Goal: Task Accomplishment & Management: Complete application form

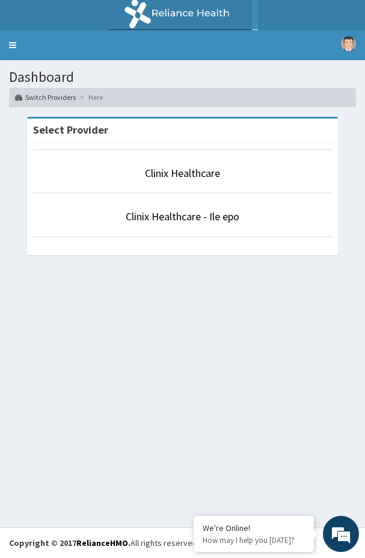
click at [105, 317] on div "Dashboard Switch Providers Here Select Provider Clinix Healthcare Clinix Health…" at bounding box center [182, 293] width 365 height 467
click at [189, 172] on link "Clinix Healthcare" at bounding box center [182, 173] width 75 height 14
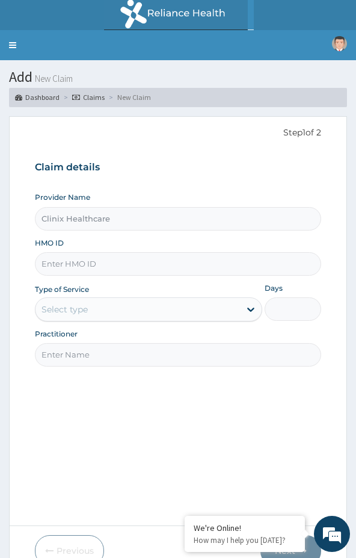
click at [147, 427] on div "Step 1 of 2 Claim details Provider Name Clinix Healthcare HMO ID Type of Servic…" at bounding box center [178, 321] width 287 height 391
click at [94, 220] on input "Clinix Healthcare" at bounding box center [178, 218] width 287 height 23
drag, startPoint x: 223, startPoint y: 166, endPoint x: 157, endPoint y: 205, distance: 76.9
click at [207, 181] on div "Claim details Provider Name Clinix Healthcare HMO ID Type of Service Select typ…" at bounding box center [178, 258] width 287 height 218
click at [88, 222] on input "Clinix Healthcare" at bounding box center [178, 218] width 287 height 23
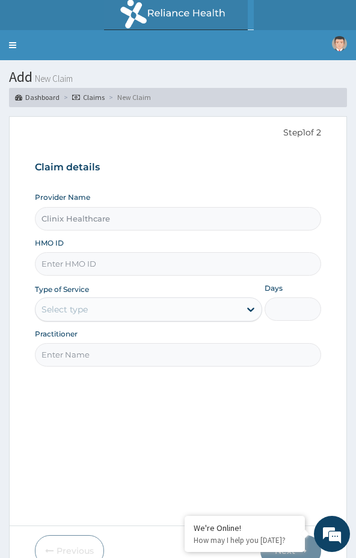
click at [135, 214] on input "Clinix Healthcare" at bounding box center [178, 218] width 287 height 23
click at [76, 221] on input "Clinix Healthcare" at bounding box center [178, 218] width 287 height 23
click at [93, 96] on link "Claims" at bounding box center [88, 97] width 33 height 10
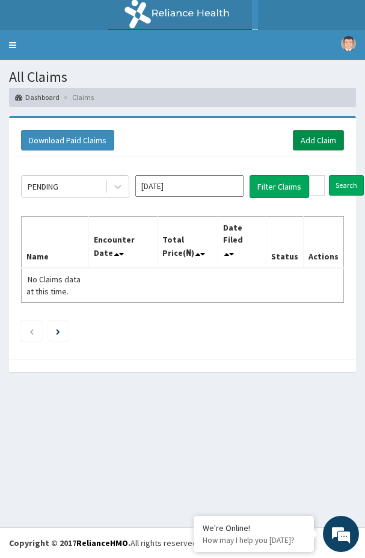
click at [311, 140] on link "Add Claim" at bounding box center [318, 140] width 51 height 20
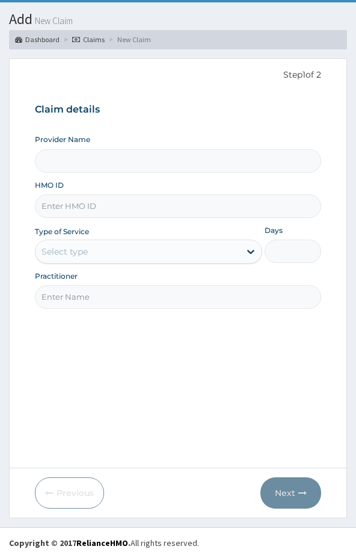
scroll to position [58, 0]
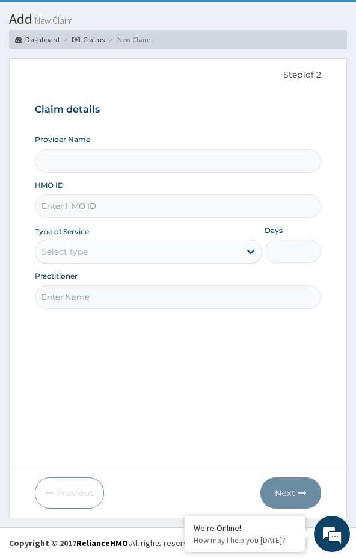
type input "Clinix Healthcare"
click at [86, 208] on input "HMO ID" at bounding box center [178, 205] width 287 height 23
paste input "CYA/10572/A"
type input "CYA/10572/A"
click at [86, 247] on div "Select type" at bounding box center [65, 252] width 46 height 12
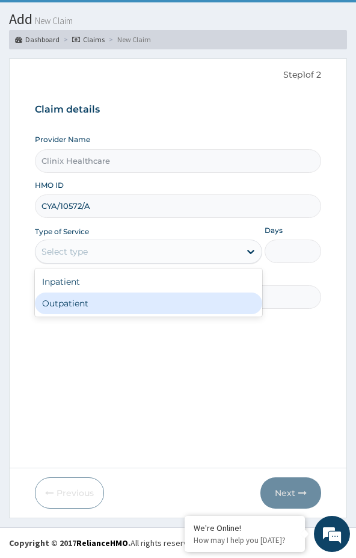
click at [72, 300] on div "Outpatient" at bounding box center [149, 304] width 228 height 22
type input "1"
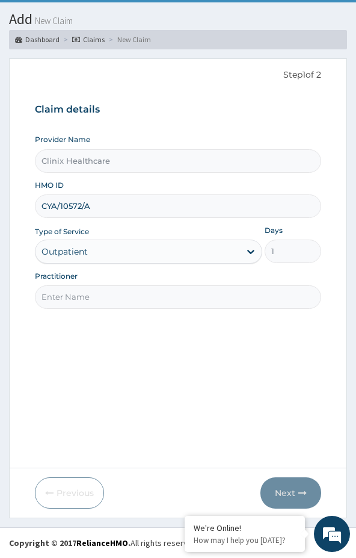
click at [94, 294] on input "Practitioner" at bounding box center [178, 296] width 287 height 23
click at [75, 289] on input "Practitioner" at bounding box center [178, 296] width 287 height 23
paste input "BOSE SPECIALIST HOSPITAL"
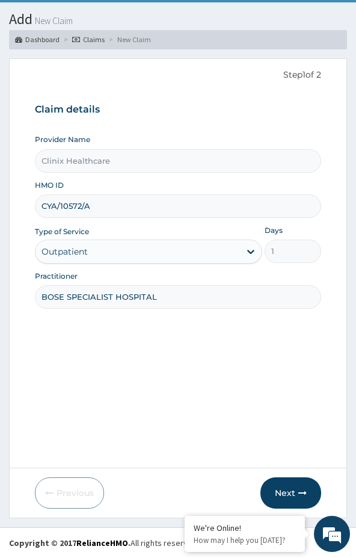
type input "BOSE SPECIALIST HOSPITAL"
click at [64, 325] on div "Step 1 of 2 Claim details Provider Name Clinix Healthcare HMO ID CYA/10572/A Ty…" at bounding box center [178, 264] width 287 height 391
click at [282, 488] on button "Next" at bounding box center [291, 492] width 61 height 31
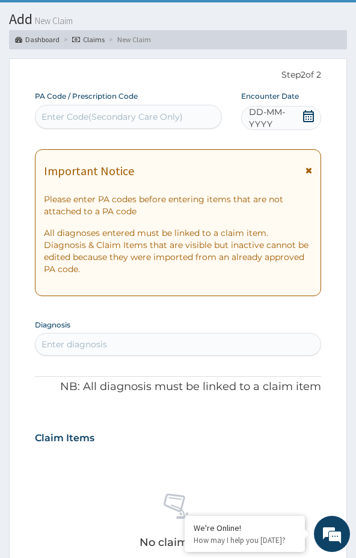
click at [119, 108] on div "Enter Code(Secondary Care Only)" at bounding box center [129, 116] width 186 height 19
paste input "PA/5F13BB"
type input "PA/5F13BB"
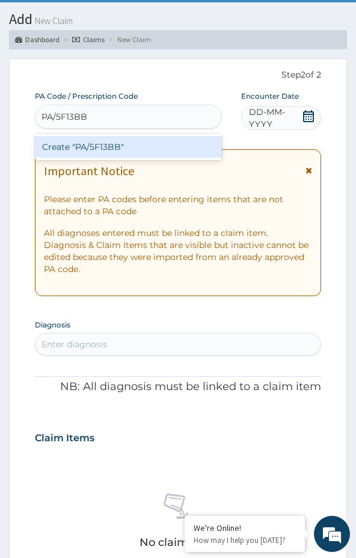
click at [135, 146] on div "Create "PA/5F13BB"" at bounding box center [128, 147] width 187 height 22
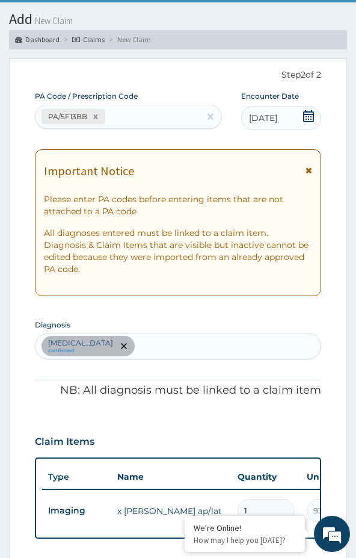
click at [8, 293] on section "Step 2 of 2 PA Code / Prescription Code PA/5F13BB Encounter Date 17-07-2025 Imp…" at bounding box center [178, 487] width 356 height 876
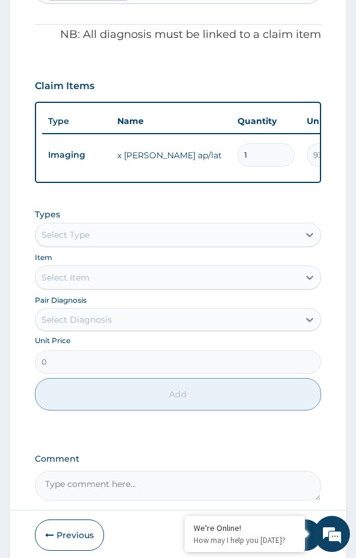
scroll to position [465, 0]
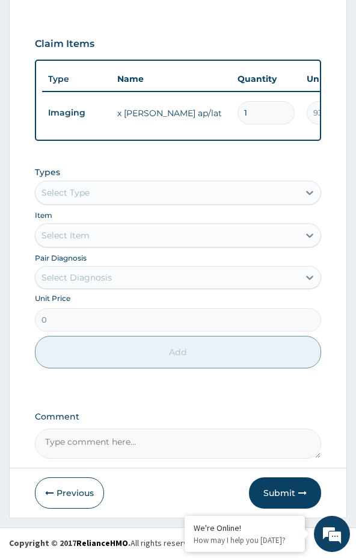
drag, startPoint x: 277, startPoint y: 492, endPoint x: 357, endPoint y: 361, distance: 153.8
click at [278, 488] on button "Submit" at bounding box center [285, 492] width 72 height 31
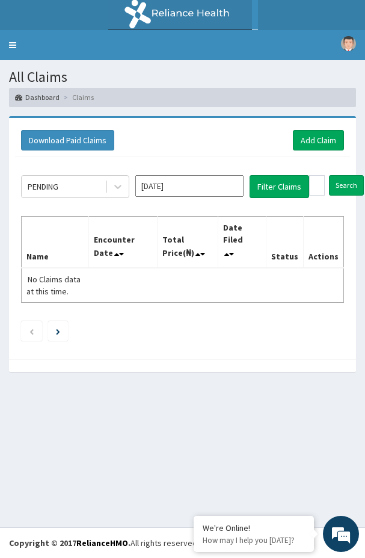
click at [67, 387] on div "All Claims Dashboard Claims Download Paid Claims Add Claim × Note you can only …" at bounding box center [182, 293] width 365 height 467
click at [314, 140] on link "Add Claim" at bounding box center [318, 140] width 51 height 20
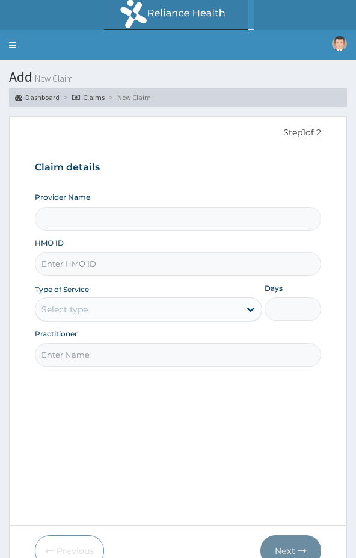
click at [90, 265] on input "HMO ID" at bounding box center [178, 263] width 287 height 23
paste input "IOB/10026/A"
type input "IOB/10026/A"
type input "Clinix Healthcare"
type input "IOB/10026/A"
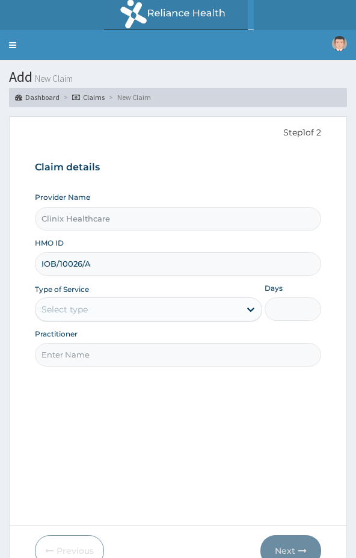
click at [93, 310] on div "Select type" at bounding box center [138, 309] width 205 height 19
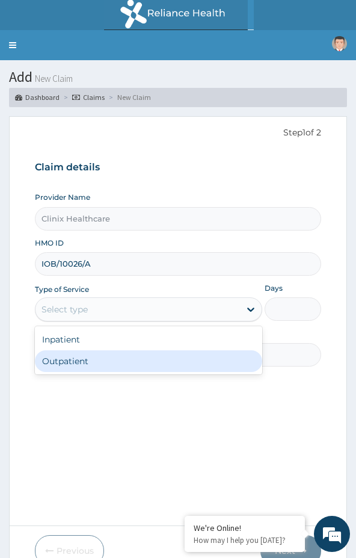
click at [70, 360] on div "Outpatient" at bounding box center [149, 361] width 228 height 22
type input "1"
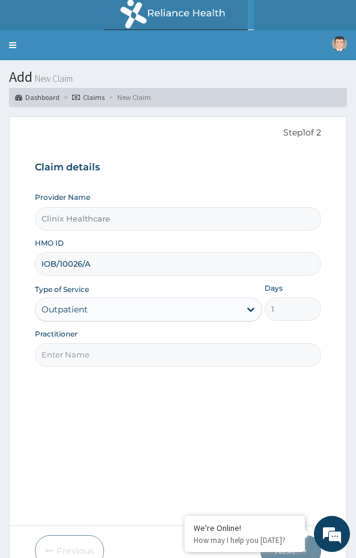
click at [103, 352] on input "Practitioner" at bounding box center [178, 354] width 287 height 23
paste input "GREENLIFE"
type input "GREENLIFE"
drag, startPoint x: 89, startPoint y: 408, endPoint x: 97, endPoint y: 406, distance: 8.2
click at [91, 408] on div "Step 1 of 2 Claim details Provider Name Clinix Healthcare HMO ID IOB/10026/A Ty…" at bounding box center [178, 321] width 287 height 391
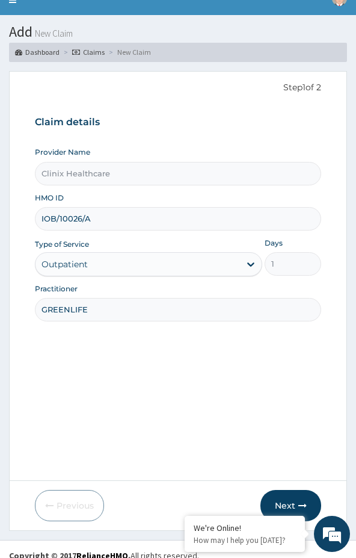
scroll to position [58, 0]
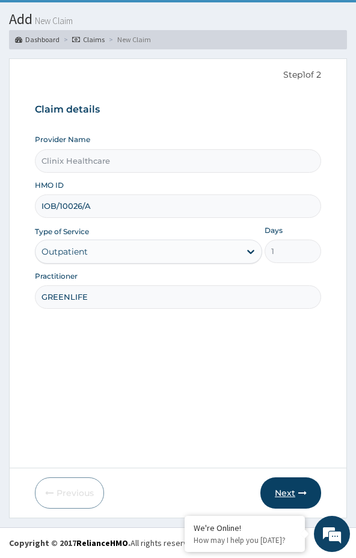
click at [296, 488] on button "Next" at bounding box center [291, 492] width 61 height 31
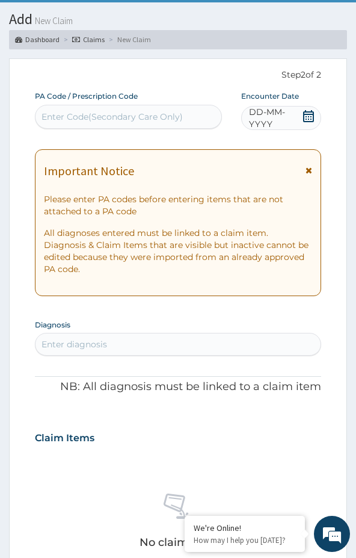
scroll to position [0, 0]
click at [119, 117] on div "Enter Code(Secondary Care Only)" at bounding box center [112, 117] width 141 height 12
paste input "PA/33EF7B"
type input "PA/33EF7B"
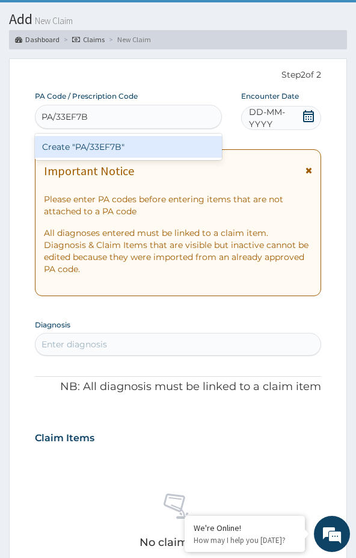
click at [86, 155] on div "Create "PA/33EF7B"" at bounding box center [128, 147] width 187 height 22
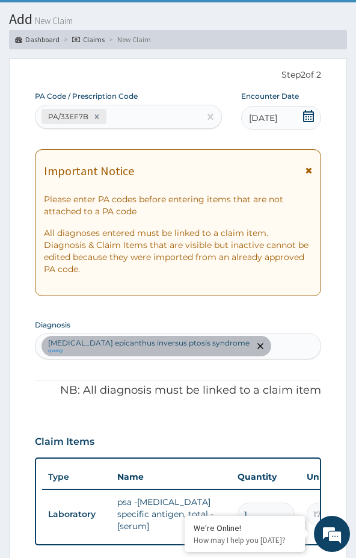
click at [67, 285] on div "Important Notice Please enter PA codes before entering items that are not attac…" at bounding box center [178, 222] width 287 height 147
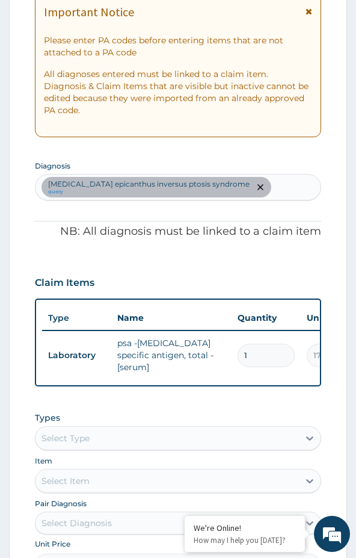
scroll to position [238, 0]
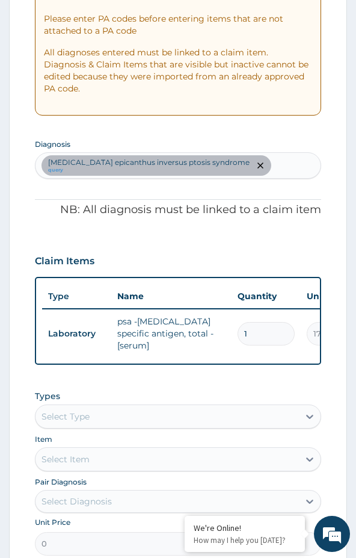
click at [88, 262] on h3 "Claim Items" at bounding box center [65, 261] width 60 height 13
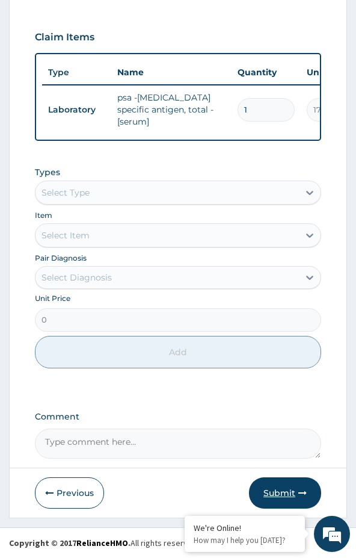
click at [271, 494] on button "Submit" at bounding box center [285, 492] width 72 height 31
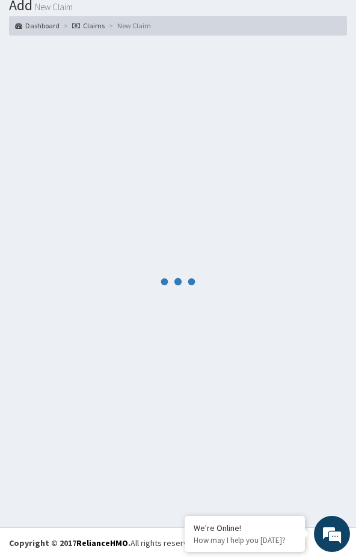
scroll to position [465, 0]
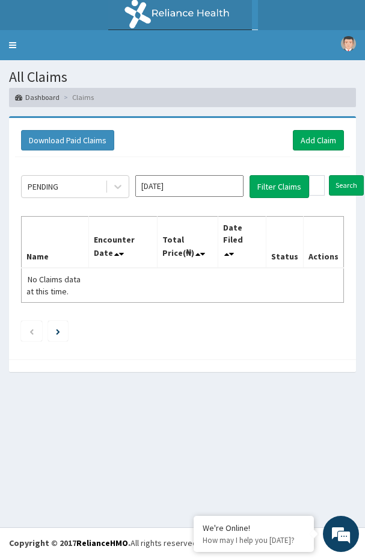
click at [104, 229] on th "Encounter Date" at bounding box center [123, 242] width 69 height 52
click at [313, 147] on link "Add Claim" at bounding box center [318, 140] width 51 height 20
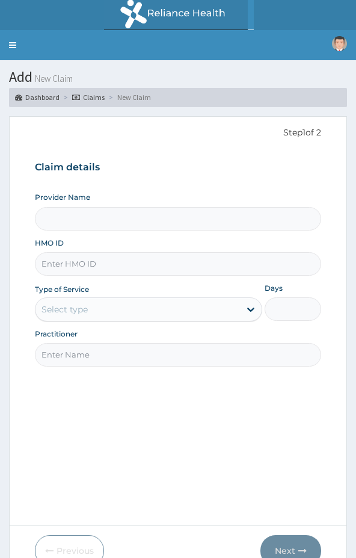
click at [94, 268] on input "HMO ID" at bounding box center [178, 263] width 287 height 23
paste input "UBP/10546/A"
type input "UBP/10546/A"
click at [105, 311] on div "Select type" at bounding box center [138, 309] width 205 height 19
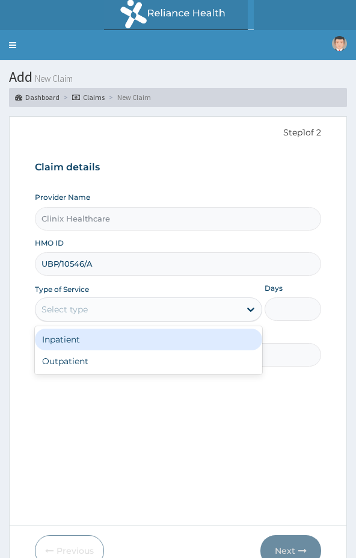
type input "Clinix Healthcare"
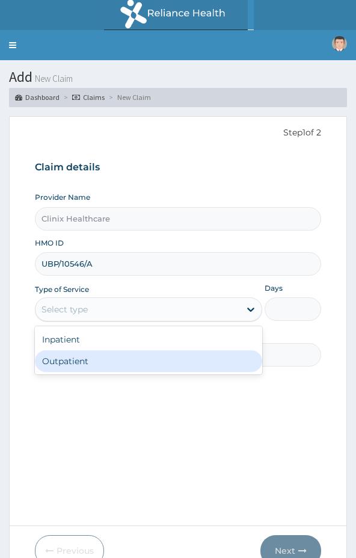
click at [79, 360] on div "Outpatient" at bounding box center [149, 361] width 228 height 22
type input "1"
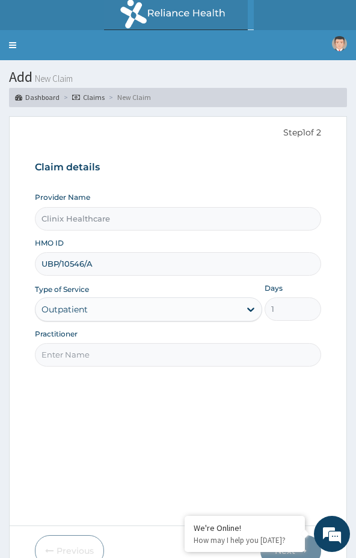
click at [111, 353] on input "Practitioner" at bounding box center [178, 354] width 287 height 23
paste input "ISALU"
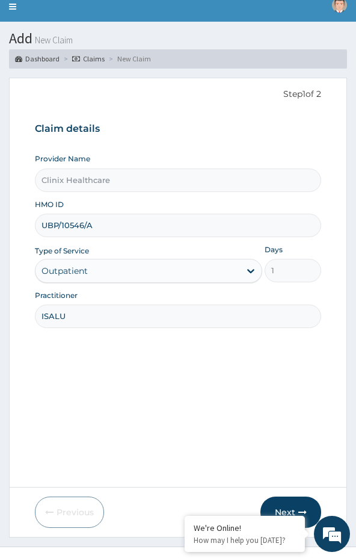
scroll to position [58, 0]
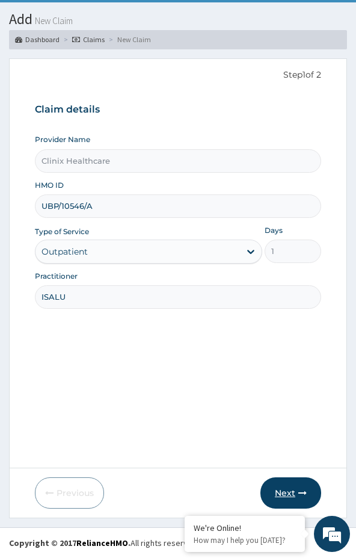
type input "ISALU"
click at [289, 498] on button "Next" at bounding box center [291, 492] width 61 height 31
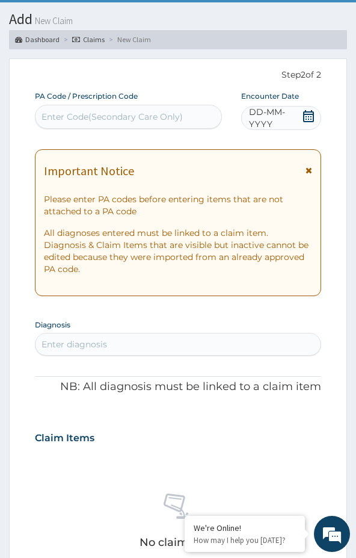
click at [52, 109] on div "Enter Code(Secondary Care Only)" at bounding box center [129, 116] width 186 height 19
paste input "PA/20450F"
type input "PA/20450F"
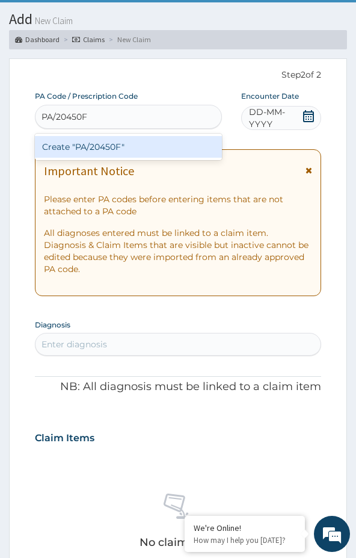
click at [69, 145] on div "Create "PA/20450F"" at bounding box center [128, 147] width 187 height 22
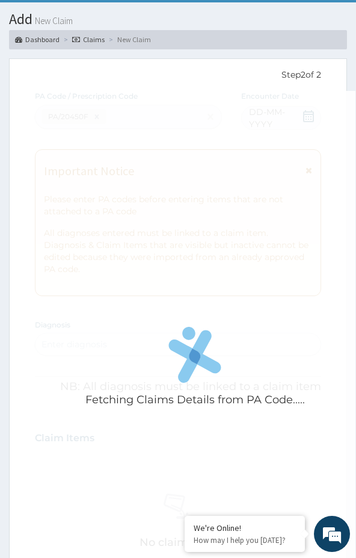
scroll to position [0, 0]
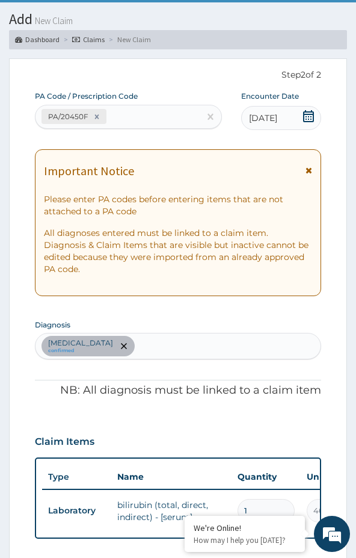
click at [13, 285] on form "Step 2 of 2 PA Code / Prescription Code PA/20450F Encounter Date 17-07-2025 Imp…" at bounding box center [178, 487] width 338 height 858
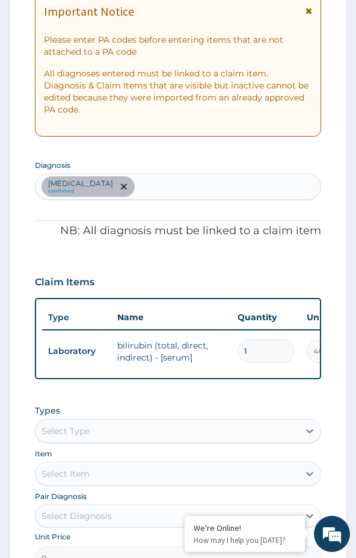
scroll to position [238, 0]
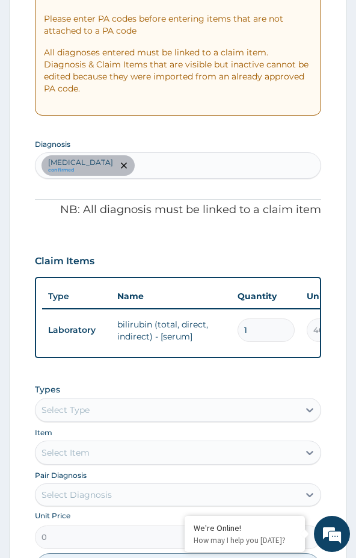
click at [110, 275] on div "Claim Items Type Name Quantity Unit Price Total Price Pair Diagnosis Actions La…" at bounding box center [178, 301] width 287 height 116
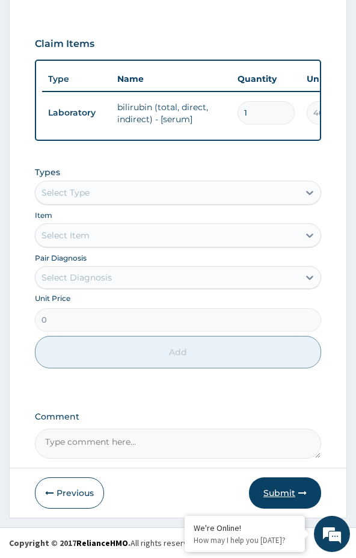
click at [285, 490] on button "Submit" at bounding box center [285, 492] width 72 height 31
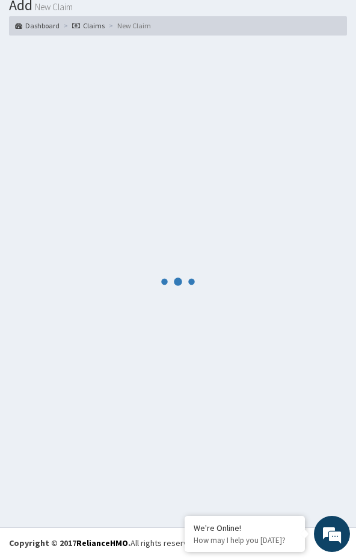
scroll to position [465, 0]
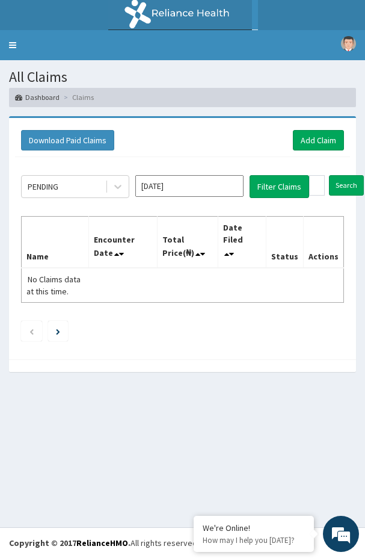
drag, startPoint x: 77, startPoint y: 448, endPoint x: 317, endPoint y: 151, distance: 382.0
click at [89, 431] on div "All Claims Dashboard Claims Download Paid Claims Add Claim × Note you can only …" at bounding box center [182, 293] width 365 height 467
click at [322, 138] on link "Add Claim" at bounding box center [318, 140] width 51 height 20
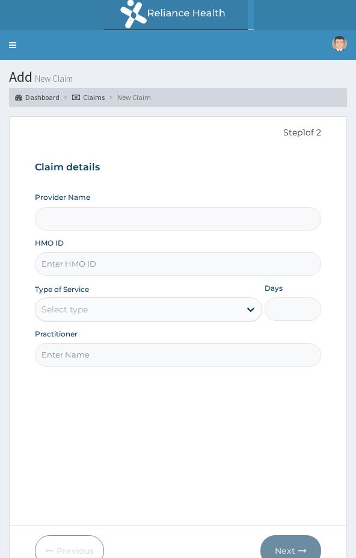
type input "Clinix Healthcare"
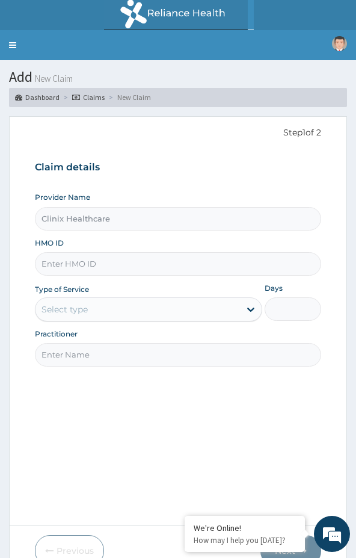
drag, startPoint x: 90, startPoint y: 443, endPoint x: 95, endPoint y: 408, distance: 35.3
click at [91, 440] on div "Step 1 of 2 Claim details Provider Name Clinix Healthcare HMO ID Type of Servic…" at bounding box center [178, 321] width 287 height 391
click at [89, 260] on input "HMO ID" at bounding box center [178, 263] width 287 height 23
paste input "SLE/10043/A"
type input "SLE/10043/A"
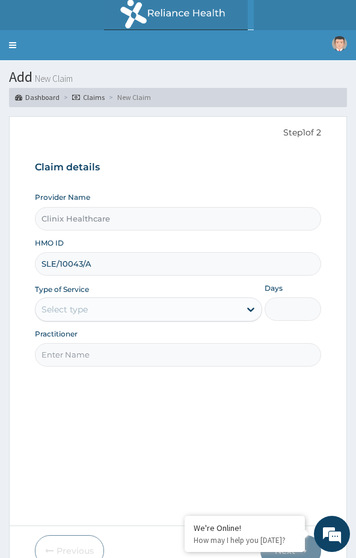
click at [78, 314] on div "Select type" at bounding box center [65, 309] width 46 height 12
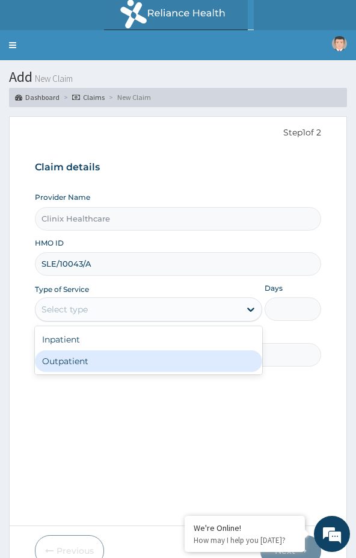
click at [84, 357] on div "Outpatient" at bounding box center [149, 361] width 228 height 22
type input "1"
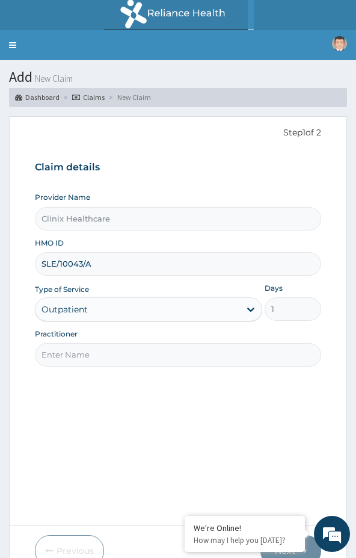
click at [82, 362] on input "Practitioner" at bounding box center [178, 354] width 287 height 23
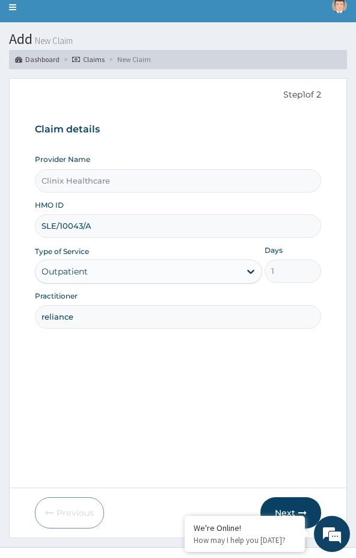
scroll to position [58, 0]
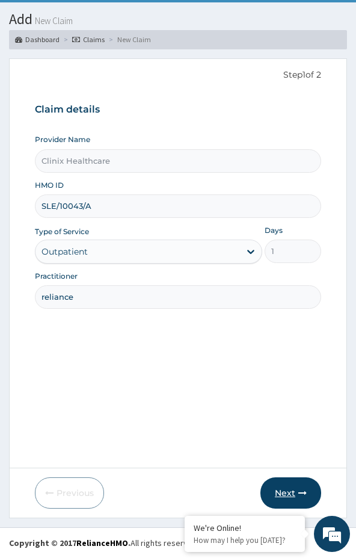
type input "reliance"
click at [291, 487] on button "Next" at bounding box center [291, 492] width 61 height 31
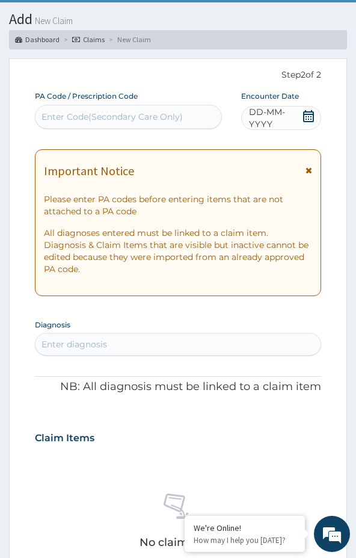
click at [140, 116] on div "Enter Code(Secondary Care Only)" at bounding box center [112, 117] width 141 height 12
paste input "PA/BA9DAB"
type input "PA/BA9DAB"
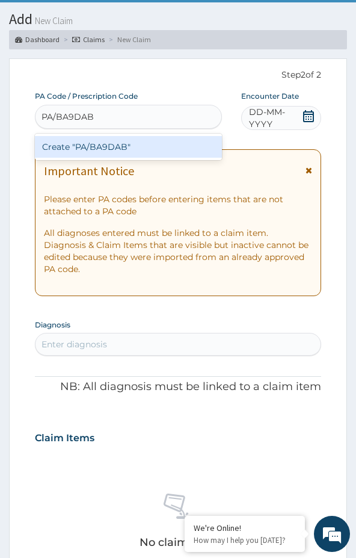
click at [103, 135] on div "Create "PA/BA9DAB"" at bounding box center [128, 147] width 187 height 26
click at [101, 143] on div "Create "PA/BA9DAB"" at bounding box center [128, 147] width 187 height 22
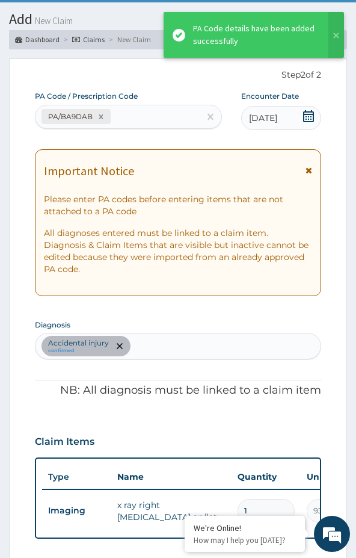
click at [10, 386] on form "Step 2 of 2 PA Code / Prescription Code PA/BA9DAB Encounter Date 17-07-2025 Imp…" at bounding box center [178, 487] width 338 height 858
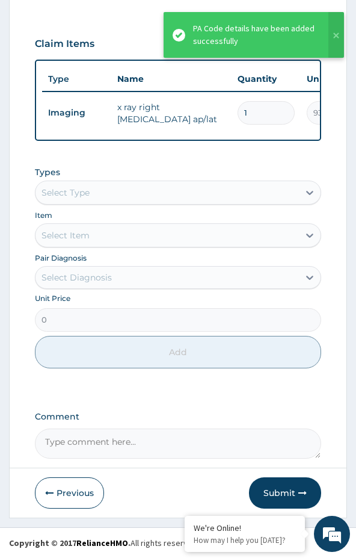
click at [290, 488] on button "Submit" at bounding box center [285, 492] width 72 height 31
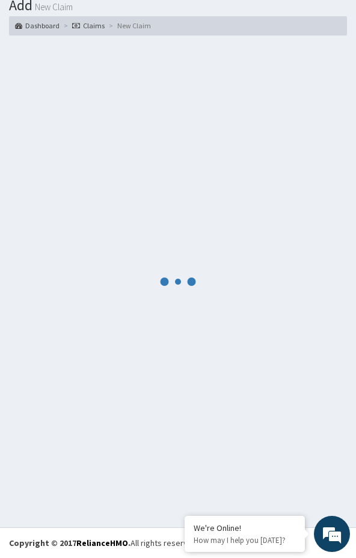
scroll to position [465, 0]
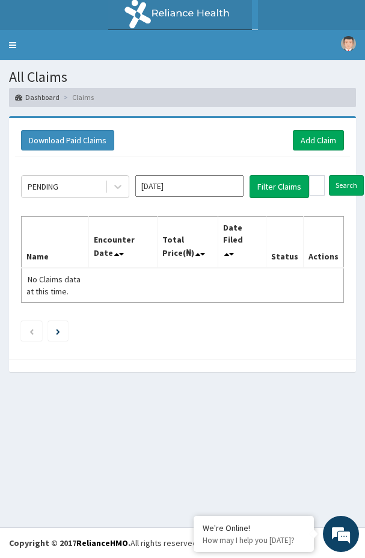
click at [81, 336] on div "PENDING Aug 2025 Filter Claims Search Name Encounter Date Total Price(₦) Date F…" at bounding box center [182, 255] width 335 height 196
click at [317, 149] on link "Add Claim" at bounding box center [318, 140] width 51 height 20
click at [314, 140] on link "Add Claim" at bounding box center [318, 140] width 51 height 20
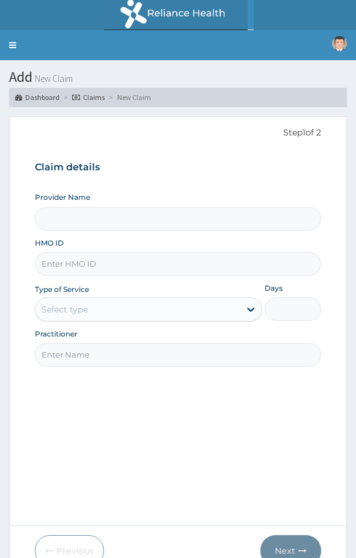
type input "Clinix Healthcare"
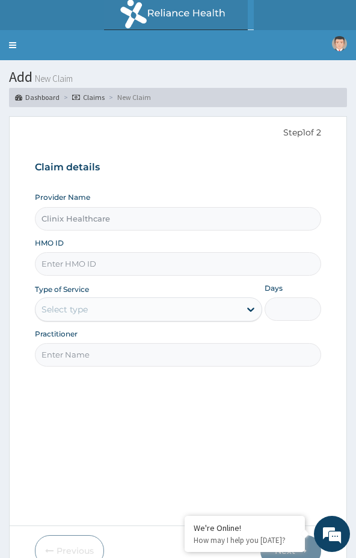
click at [105, 452] on div "Step 1 of 2 Claim details Provider Name Clinix Healthcare HMO ID Type of Servic…" at bounding box center [178, 321] width 287 height 391
click at [128, 263] on input "HMO ID" at bounding box center [178, 263] width 287 height 23
paste input "MHG/10449/B"
type input "MHG/10449/B"
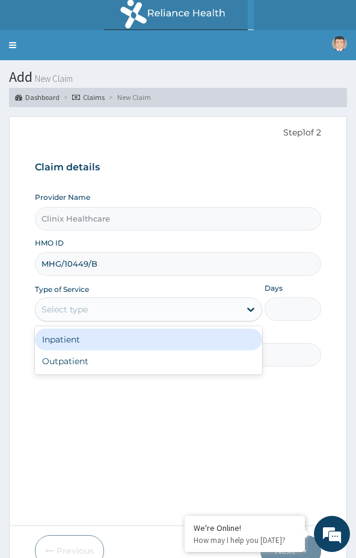
click at [107, 299] on div "Select type" at bounding box center [149, 309] width 228 height 24
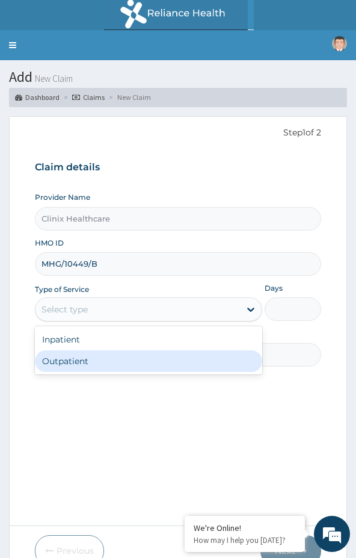
click at [93, 358] on div "Outpatient" at bounding box center [149, 361] width 228 height 22
type input "1"
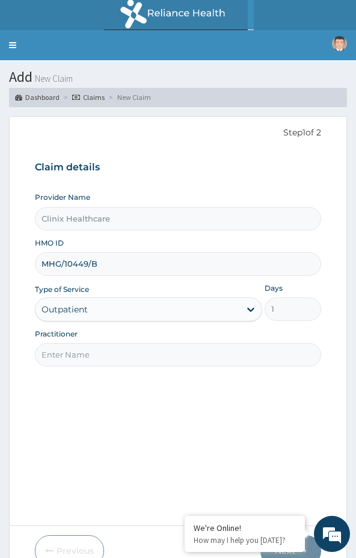
click at [112, 356] on input "Practitioner" at bounding box center [178, 354] width 287 height 23
paste input "DAVESTAR"
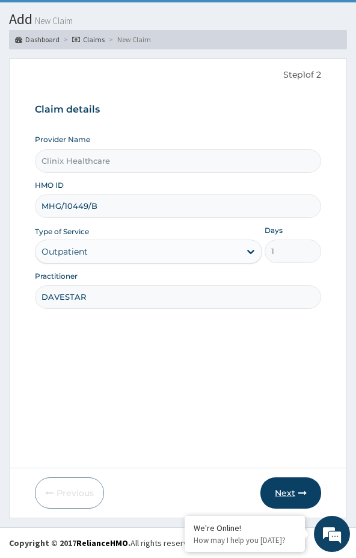
type input "DAVESTAR"
drag, startPoint x: 299, startPoint y: 487, endPoint x: 359, endPoint y: 477, distance: 60.3
click at [302, 487] on button "Next" at bounding box center [291, 492] width 61 height 31
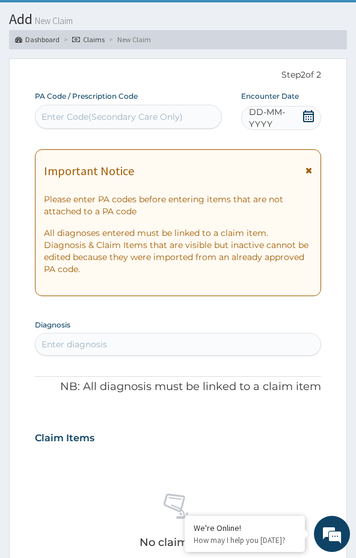
click at [109, 116] on div "Enter Code(Secondary Care Only)" at bounding box center [112, 117] width 141 height 12
paste input "PA/CE4D30"
type input "PA/CE4D30"
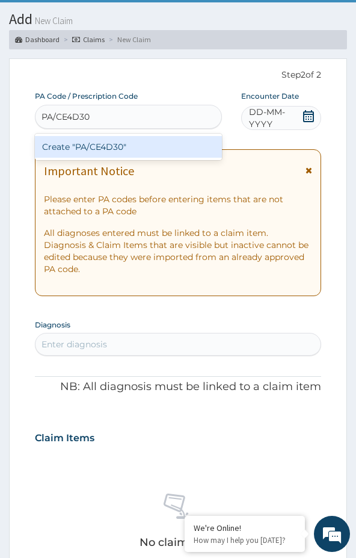
click at [78, 153] on div "Create "PA/CE4D30"" at bounding box center [128, 147] width 187 height 22
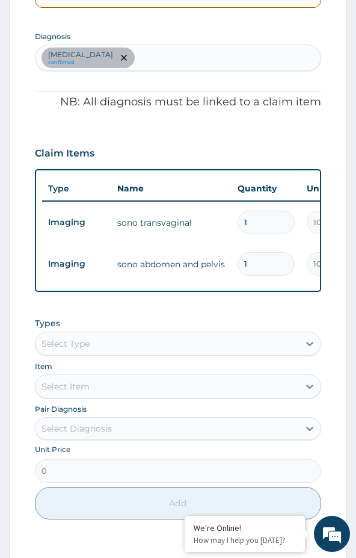
scroll to position [506, 0]
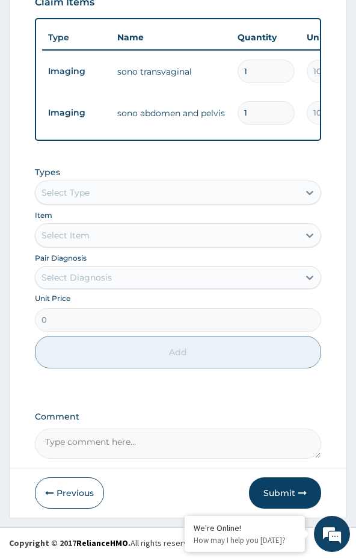
drag, startPoint x: 122, startPoint y: 508, endPoint x: 219, endPoint y: 502, distance: 97.1
click at [122, 508] on div "Previous Submit" at bounding box center [178, 492] width 287 height 31
click at [276, 497] on button "Submit" at bounding box center [285, 492] width 72 height 31
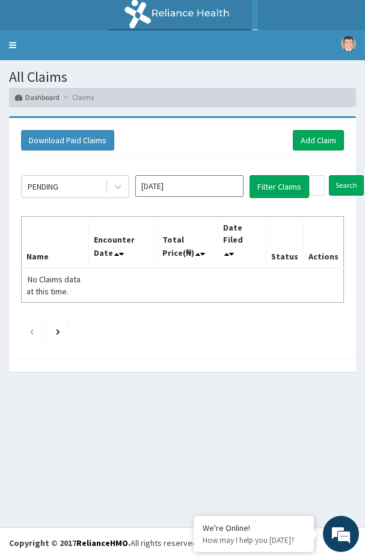
click at [135, 131] on div "Download Paid Claims Add Claim" at bounding box center [182, 140] width 323 height 20
click at [316, 146] on link "Add Claim" at bounding box center [318, 140] width 51 height 20
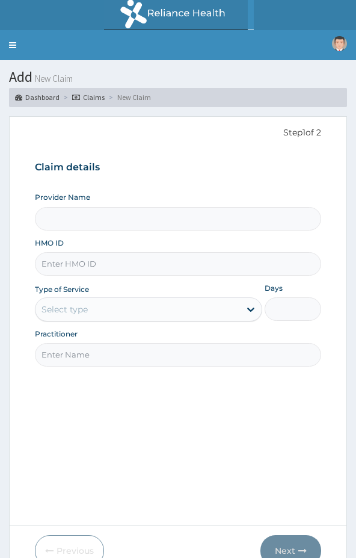
click at [95, 269] on input "HMO ID" at bounding box center [178, 263] width 287 height 23
paste input "PZC/10040/A"
type input "PZC/10040/A"
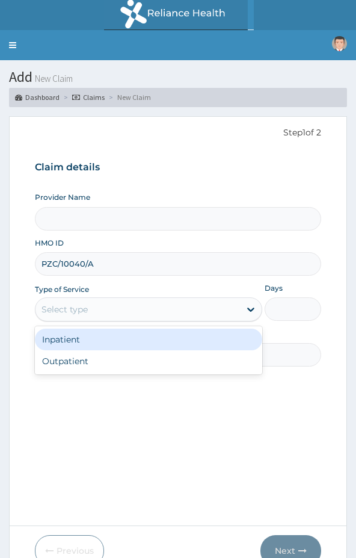
click at [93, 314] on div "Select type" at bounding box center [138, 309] width 205 height 19
type input "Clinix Healthcare"
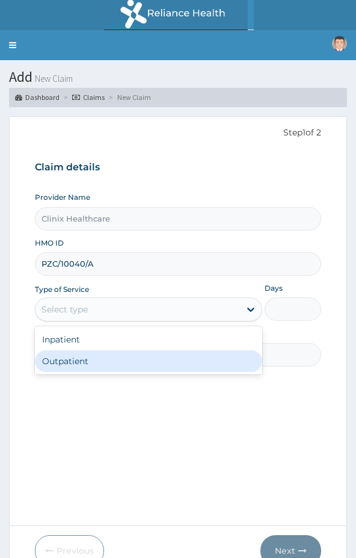
click at [77, 364] on div "Outpatient" at bounding box center [149, 361] width 228 height 22
type input "1"
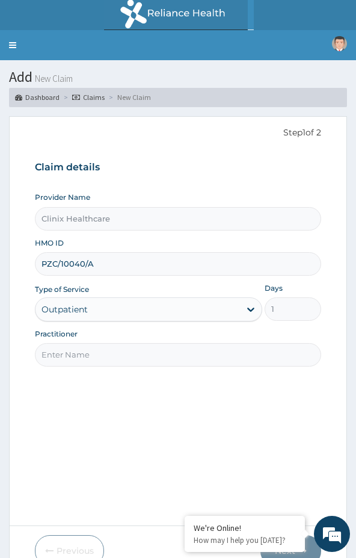
click at [105, 353] on input "Practitioner" at bounding box center [178, 354] width 287 height 23
click at [101, 364] on input "Practitioner" at bounding box center [178, 354] width 287 height 23
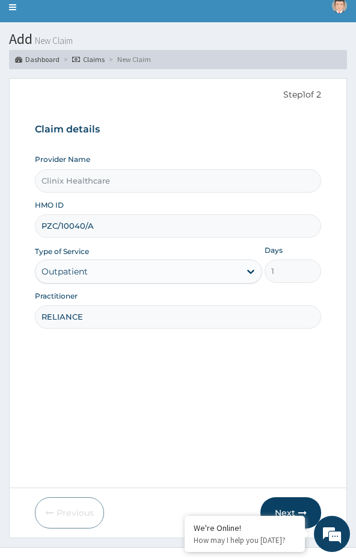
scroll to position [58, 0]
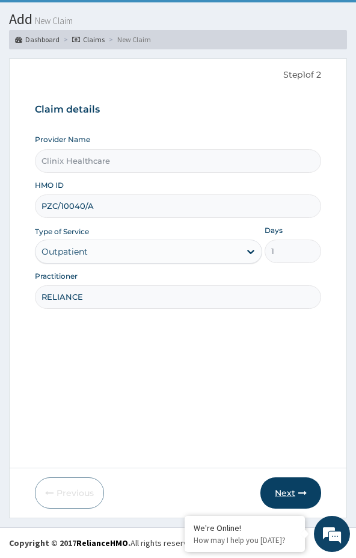
type input "RELIANCE"
click at [284, 485] on button "Next" at bounding box center [291, 492] width 61 height 31
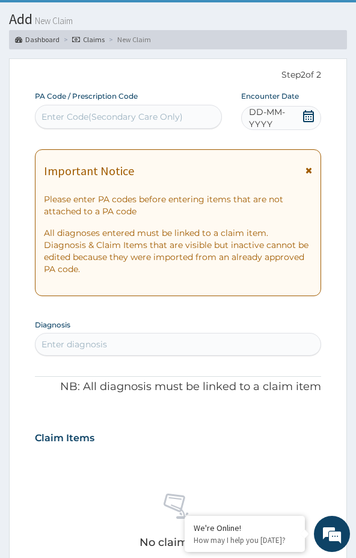
click at [102, 120] on div "Enter Code(Secondary Care Only)" at bounding box center [112, 117] width 141 height 12
paste input "PA/3A8A10"
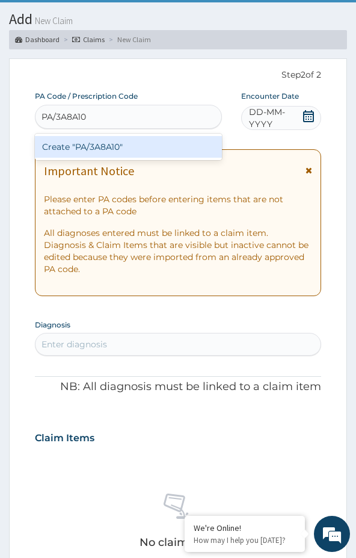
type input "PA/3A8A10"
click at [84, 154] on div "Create "PA/3A8A10"" at bounding box center [128, 147] width 187 height 22
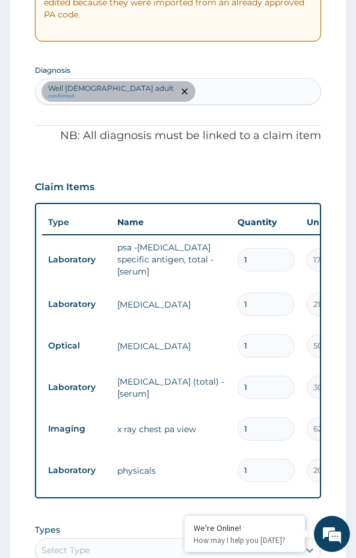
scroll to position [311, 0]
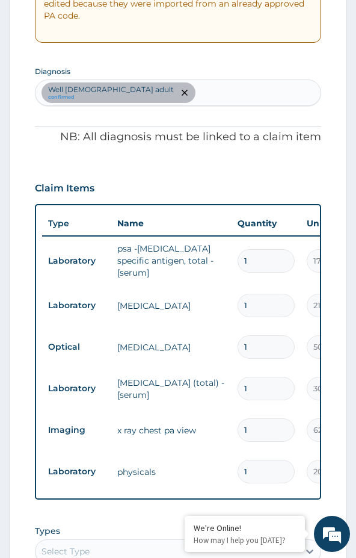
click at [101, 167] on div "PA Code / Prescription Code PA/3A8A10 Encounter Date 18-07-2025 Important Notic…" at bounding box center [178, 327] width 287 height 980
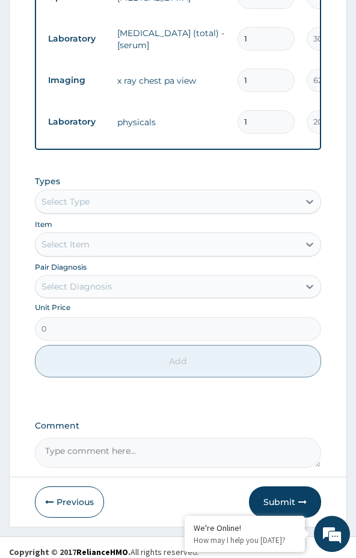
scroll to position [673, 0]
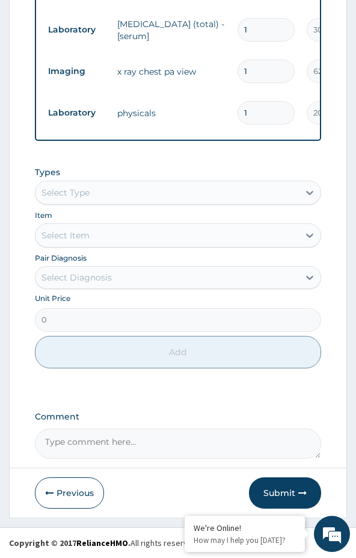
click at [78, 199] on div "Select Type" at bounding box center [66, 193] width 48 height 12
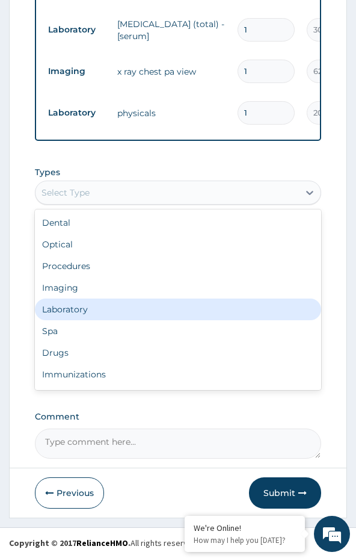
click at [82, 311] on div "Laboratory" at bounding box center [178, 310] width 287 height 22
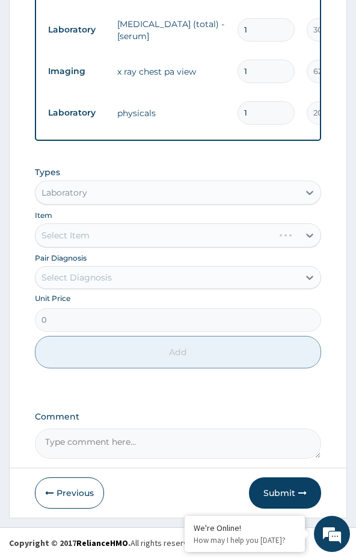
click at [89, 234] on div "Select Item" at bounding box center [178, 235] width 287 height 24
click at [150, 240] on div "Select Item" at bounding box center [178, 235] width 287 height 24
click at [105, 234] on div "Select Item" at bounding box center [178, 235] width 287 height 24
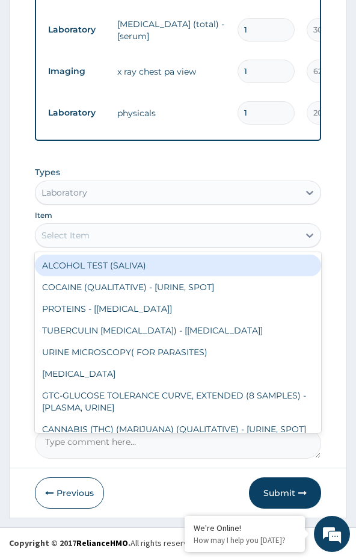
click at [132, 237] on div "Select Item" at bounding box center [168, 235] width 264 height 19
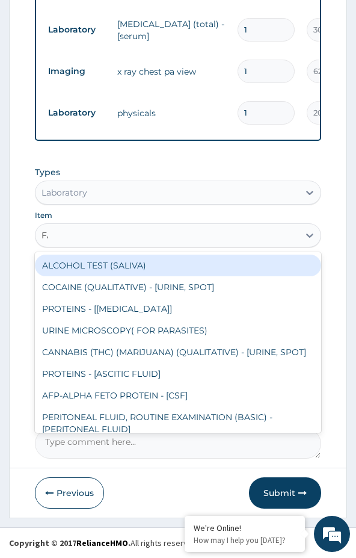
type input "FAST"
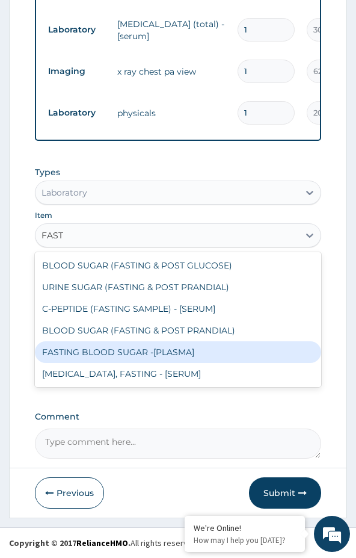
drag, startPoint x: 119, startPoint y: 331, endPoint x: 132, endPoint y: 344, distance: 19.2
click at [132, 344] on div "BLOOD SUGAR (FASTING & POST GLUCOSE) URINE SUGAR (FASTING & POST PRANDIAL) C-PE…" at bounding box center [178, 319] width 287 height 135
click at [136, 348] on div "FASTING BLOOD SUGAR -[PLASMA]" at bounding box center [178, 352] width 287 height 22
type input "1500"
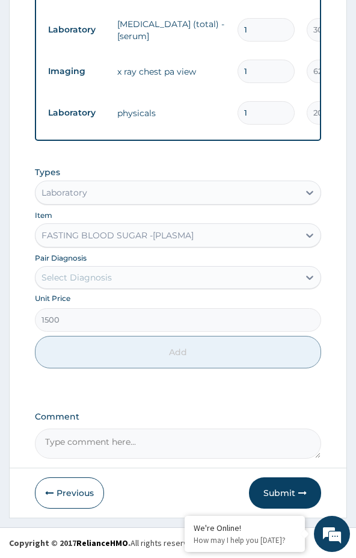
click at [119, 275] on div "Select Diagnosis" at bounding box center [168, 277] width 264 height 19
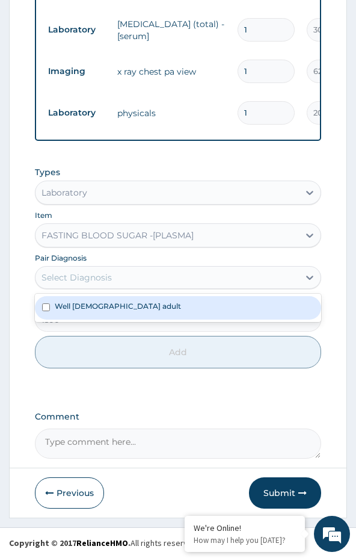
click at [95, 308] on label "Well male adult" at bounding box center [118, 306] width 126 height 10
checkbox input "true"
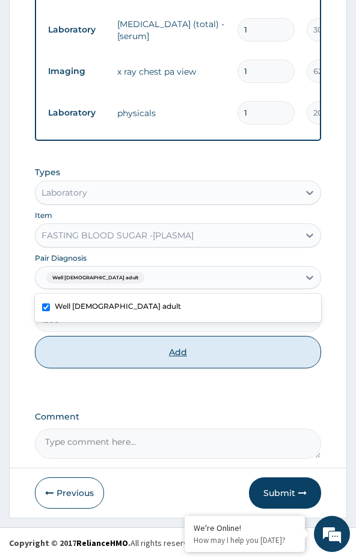
click at [199, 354] on button "Add" at bounding box center [178, 352] width 287 height 33
type input "0"
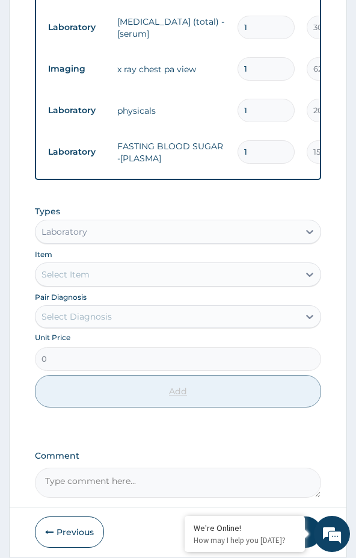
scroll to position [714, 0]
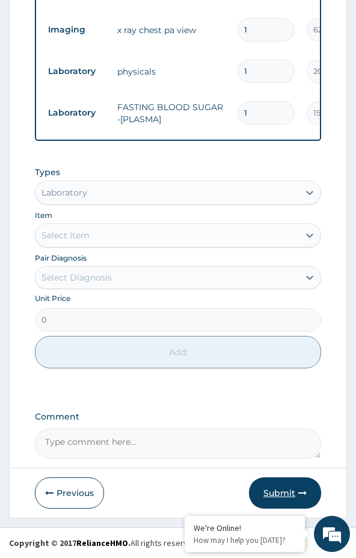
click at [282, 496] on button "Submit" at bounding box center [285, 492] width 72 height 31
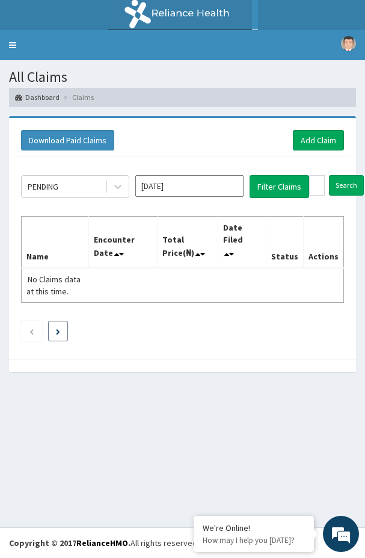
click at [60, 311] on div "PENDING [DATE] Filter Claims Search Name Encounter Date Total Price(₦) Date Fil…" at bounding box center [182, 255] width 335 height 196
click at [310, 142] on link "Add Claim" at bounding box center [318, 140] width 51 height 20
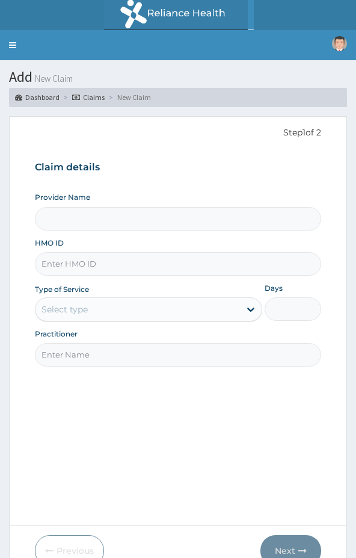
type input "Clinix Healthcare"
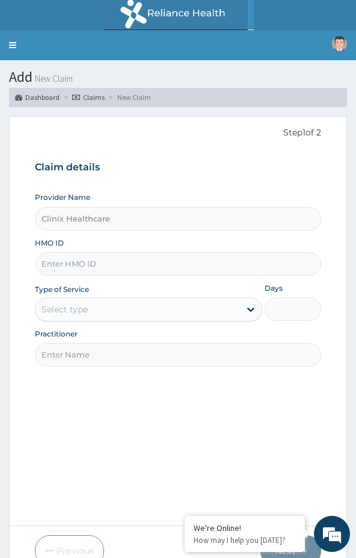
drag, startPoint x: 101, startPoint y: 419, endPoint x: 108, endPoint y: 366, distance: 53.4
click at [105, 405] on div "Step 1 of 2 Claim details Provider Name Clinix Healthcare HMO ID Type of Servic…" at bounding box center [178, 321] width 287 height 391
click at [88, 268] on input "HMO ID" at bounding box center [178, 263] width 287 height 23
paste input "BTR/10145/A"
type input "BTR/10145/A"
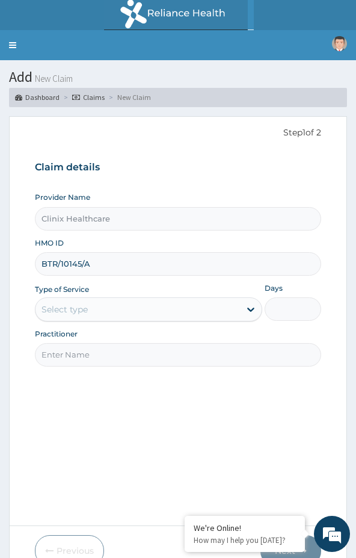
click at [90, 306] on div "Select type" at bounding box center [138, 309] width 205 height 19
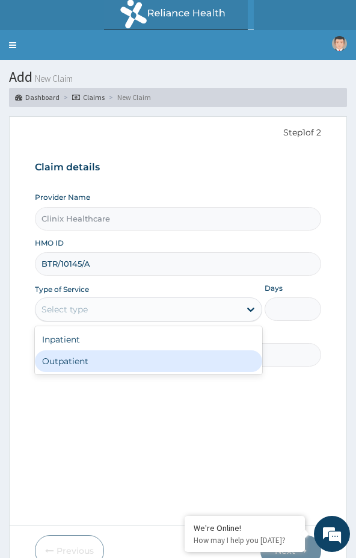
click at [91, 362] on div "Outpatient" at bounding box center [149, 361] width 228 height 22
type input "1"
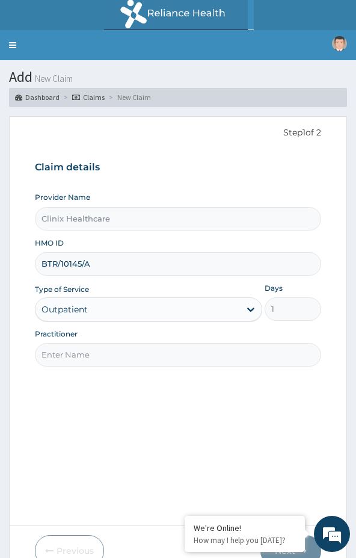
click at [111, 357] on input "Practitioner" at bounding box center [178, 354] width 287 height 23
paste input "RELIANCE"
type input "RELIANCE"
click at [118, 409] on div "Step 1 of 2 Claim details Provider Name Clinix Healthcare HMO ID BTR/10145/A Ty…" at bounding box center [178, 321] width 287 height 391
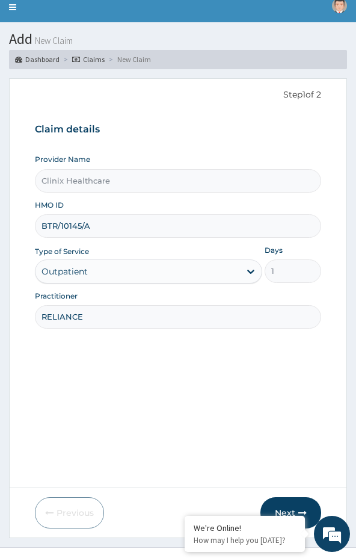
scroll to position [58, 0]
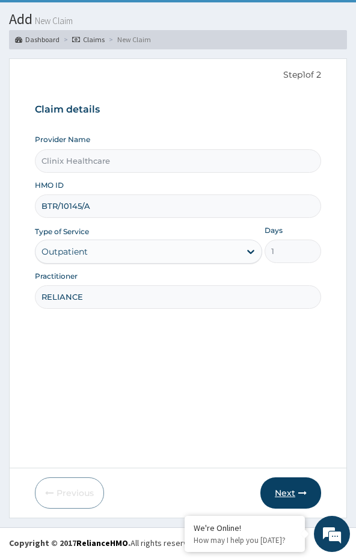
drag, startPoint x: 293, startPoint y: 484, endPoint x: 350, endPoint y: 453, distance: 65.7
click at [299, 481] on button "Next" at bounding box center [291, 492] width 61 height 31
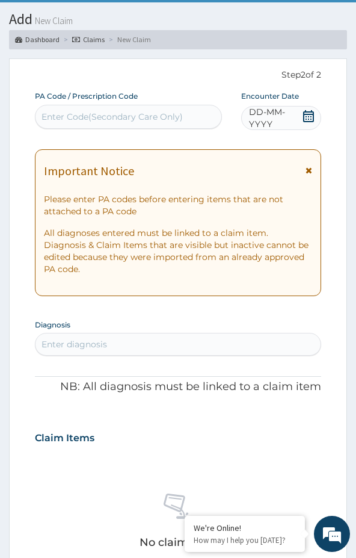
click at [63, 111] on div "Enter Code(Secondary Care Only)" at bounding box center [112, 117] width 141 height 12
paste input "PA/7586BE"
type input "PA/7586BE"
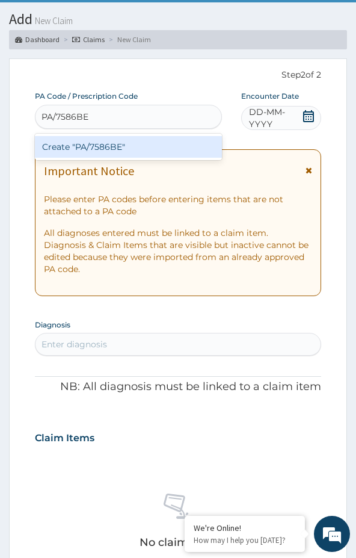
click at [60, 141] on div "Create "PA/7586BE"" at bounding box center [128, 147] width 187 height 22
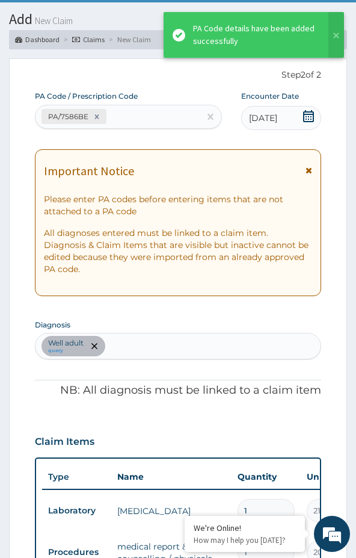
scroll to position [373, 0]
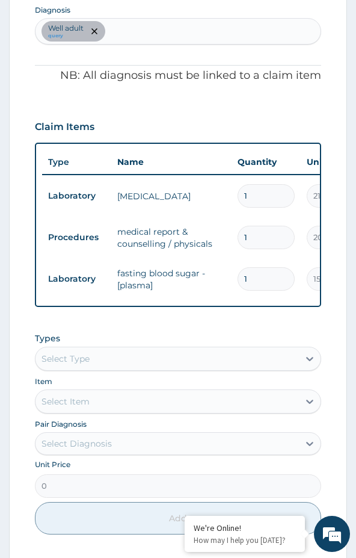
click at [71, 365] on div "Select Type" at bounding box center [66, 359] width 48 height 12
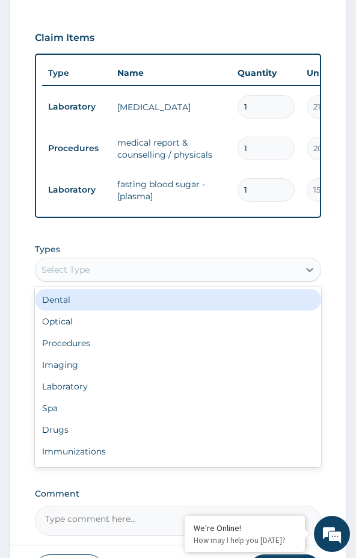
scroll to position [493, 0]
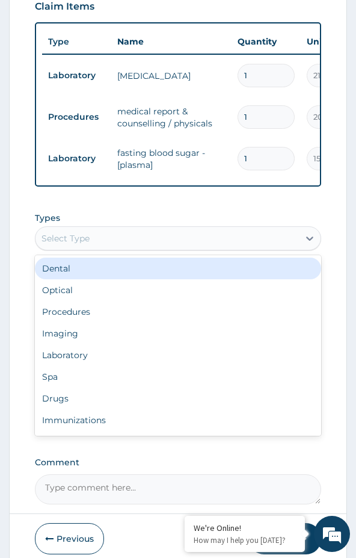
drag, startPoint x: 81, startPoint y: 232, endPoint x: 73, endPoint y: 228, distance: 8.7
click at [73, 228] on div "Types option Dental focused, 1 of 10. 10 results available. Use Up and Down to …" at bounding box center [178, 231] width 287 height 39
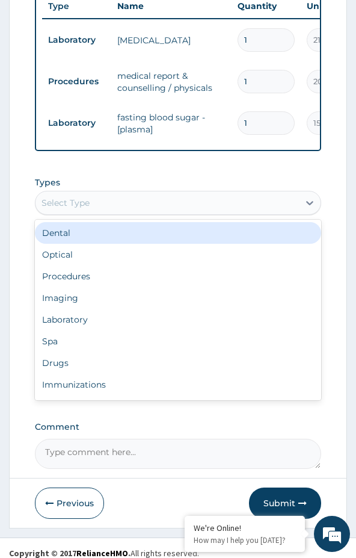
scroll to position [548, 0]
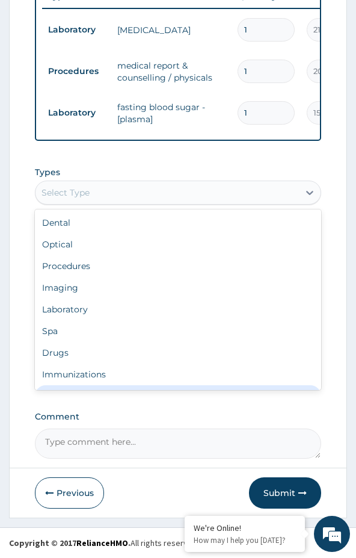
click at [174, 475] on form "Step 2 of 2 PA Code / Prescription Code PA/7586BE Encounter Date [DATE] Importa…" at bounding box center [178, 47] width 338 height 941
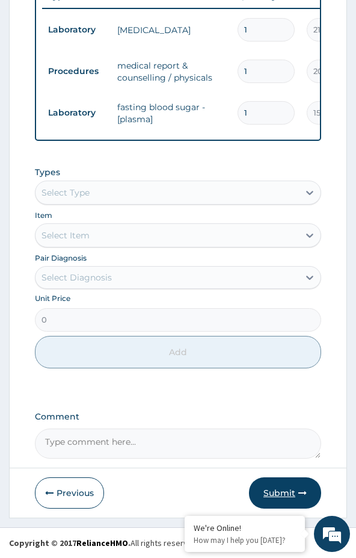
click at [278, 494] on button "Submit" at bounding box center [285, 492] width 72 height 31
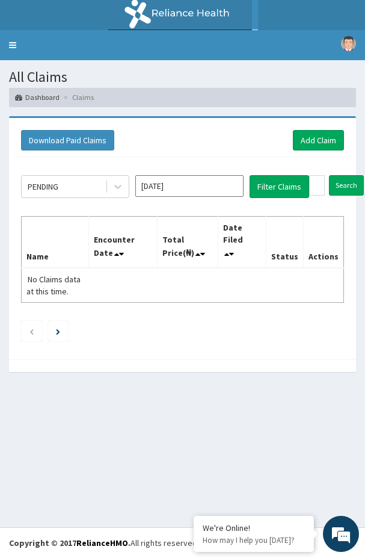
drag, startPoint x: 56, startPoint y: 353, endPoint x: 102, endPoint y: 320, distance: 57.0
click at [64, 359] on div at bounding box center [182, 365] width 347 height 13
click at [324, 140] on link "Add Claim" at bounding box center [318, 140] width 51 height 20
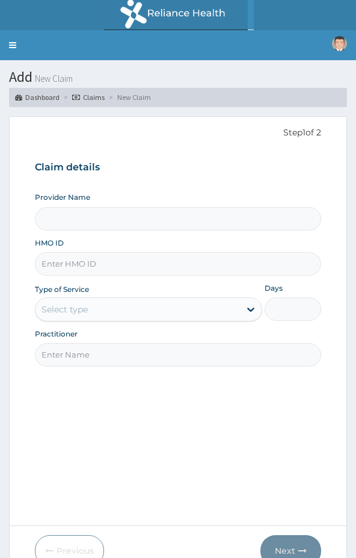
type input "Clinix Healthcare"
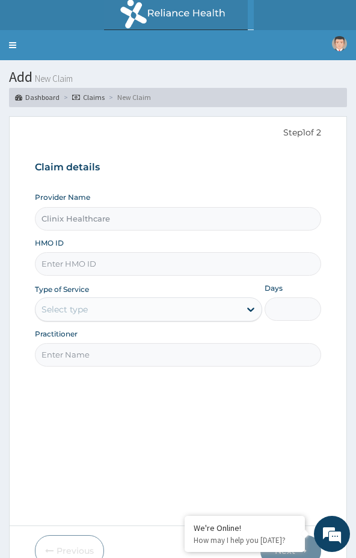
drag, startPoint x: 61, startPoint y: 391, endPoint x: 322, endPoint y: 263, distance: 290.3
click at [66, 387] on div "Step 1 of 2 Claim details Provider Name Clinix Healthcare HMO ID Type of Servic…" at bounding box center [178, 321] width 287 height 391
click at [67, 145] on div "Step 1 of 2 Claim details Provider Name Clinix Healthcare HMO ID Type of Servic…" at bounding box center [178, 321] width 287 height 391
click at [81, 269] on input "HMO ID" at bounding box center [178, 263] width 287 height 23
paste input "CQX/10180/A"
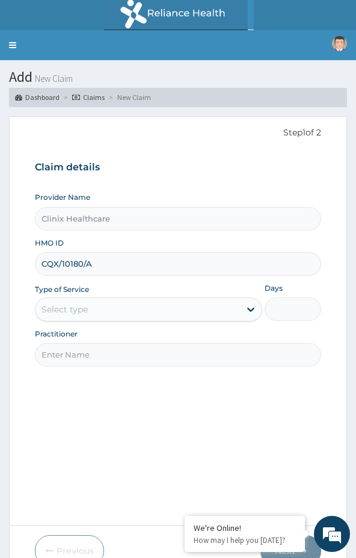
type input "CQX/10180/A"
click at [76, 307] on div "Select type" at bounding box center [65, 309] width 46 height 12
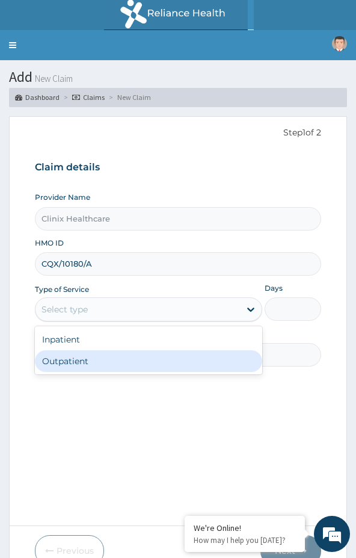
click at [73, 358] on div "Outpatient" at bounding box center [149, 361] width 228 height 22
type input "1"
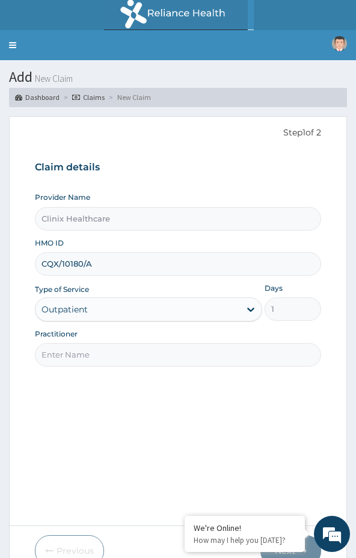
click at [139, 352] on input "Practitioner" at bounding box center [178, 354] width 287 height 23
paste input "HAMKAD"
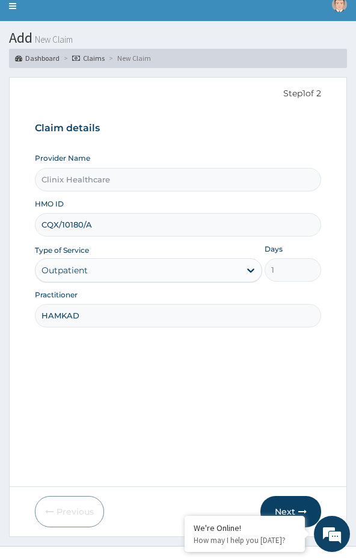
scroll to position [58, 0]
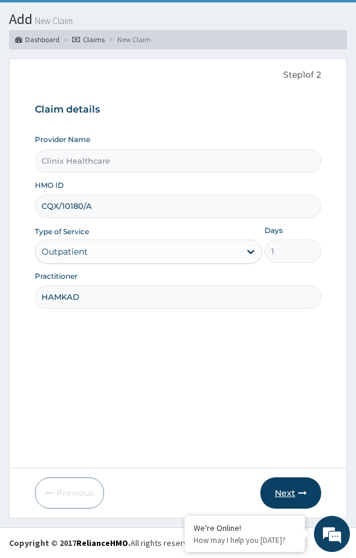
type input "HAMKAD"
drag, startPoint x: 299, startPoint y: 488, endPoint x: 365, endPoint y: 468, distance: 68.7
click at [300, 488] on button "Next" at bounding box center [291, 492] width 61 height 31
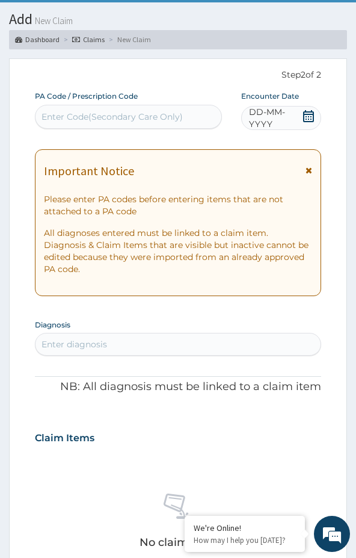
click at [68, 107] on div "Enter Code(Secondary Care Only)" at bounding box center [129, 116] width 186 height 19
paste input "PA/8CD3F6"
type input "PA/8CD3F6"
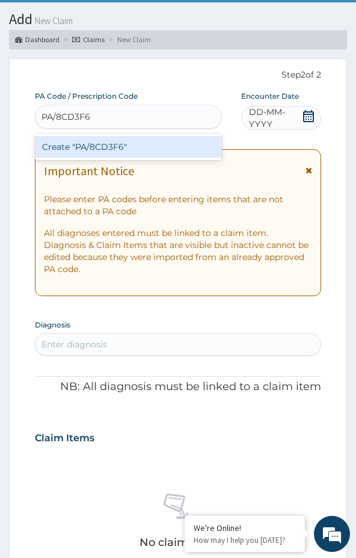
click at [80, 150] on div "Create "PA/8CD3F6"" at bounding box center [128, 147] width 187 height 22
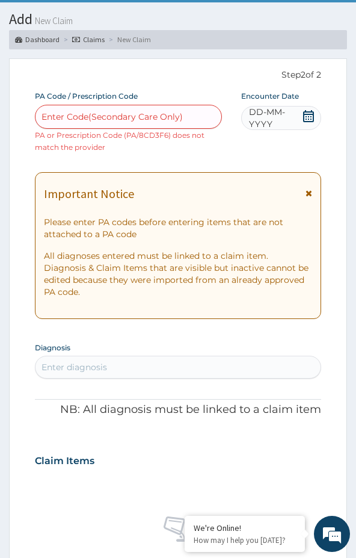
drag, startPoint x: 28, startPoint y: 382, endPoint x: 46, endPoint y: 373, distance: 19.9
click at [28, 382] on form "Step 2 of 2 PA Code / Prescription Code Enter Code(Secondary Care Only) PA or P…" at bounding box center [178, 525] width 338 height 934
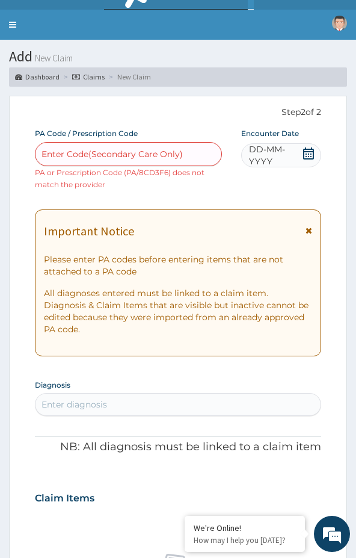
scroll to position [0, 0]
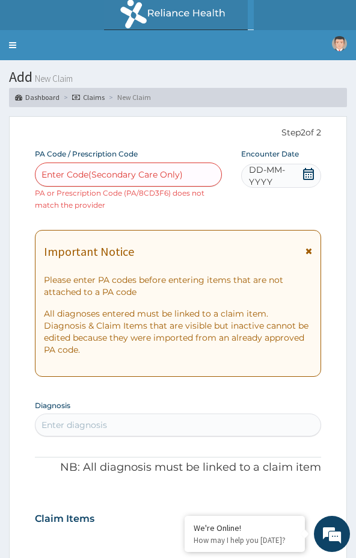
click at [93, 182] on div "Enter Code(Secondary Care Only)" at bounding box center [129, 174] width 186 height 19
paste input "PA/8CD3F6"
type input "PA/8CD3F6"
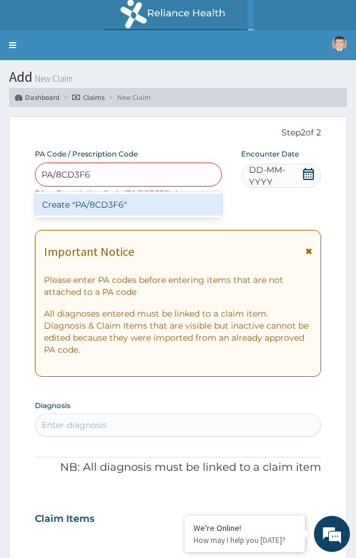
click at [113, 205] on div "Create "PA/8CD3F6"" at bounding box center [128, 205] width 187 height 22
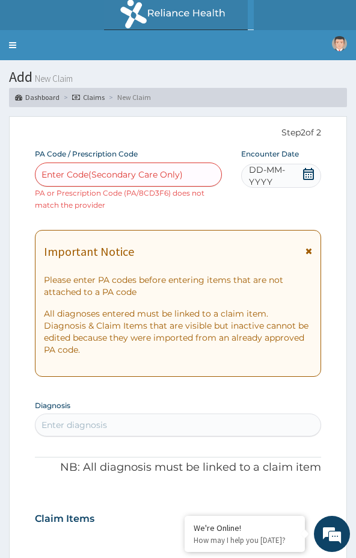
click at [308, 176] on icon at bounding box center [309, 174] width 12 height 12
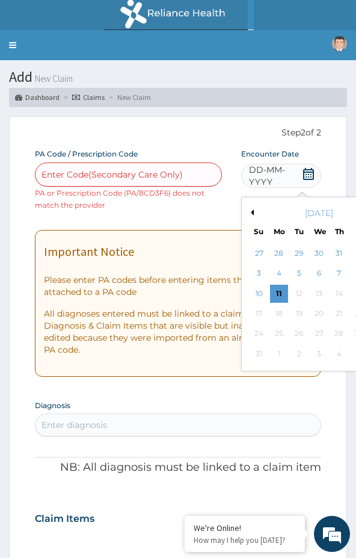
click at [254, 214] on div "August 2025" at bounding box center [319, 213] width 145 height 12
click at [250, 211] on button "Previous Month" at bounding box center [251, 213] width 6 height 6
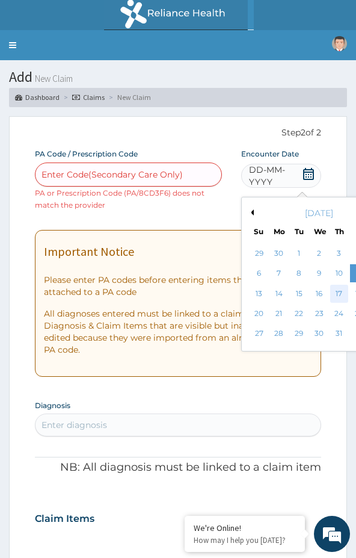
click at [340, 293] on div "17" at bounding box center [340, 294] width 18 height 18
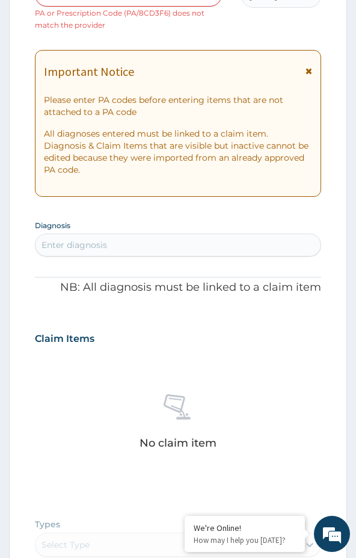
scroll to position [181, 0]
click at [69, 246] on div "Enter diagnosis" at bounding box center [75, 244] width 66 height 12
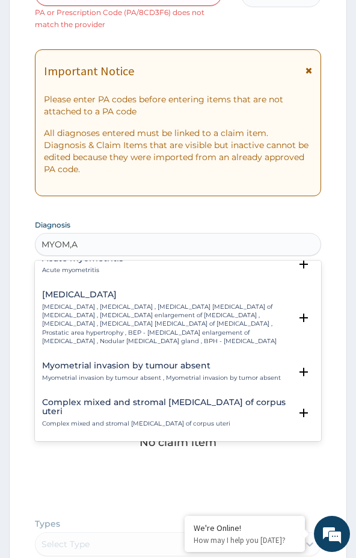
scroll to position [0, 0]
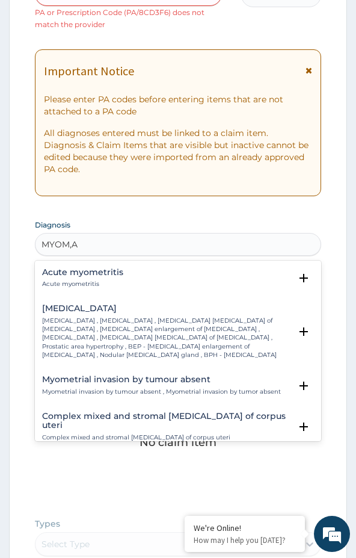
click at [73, 241] on input "MYOM,A" at bounding box center [60, 244] width 37 height 12
type input "MYOMA"
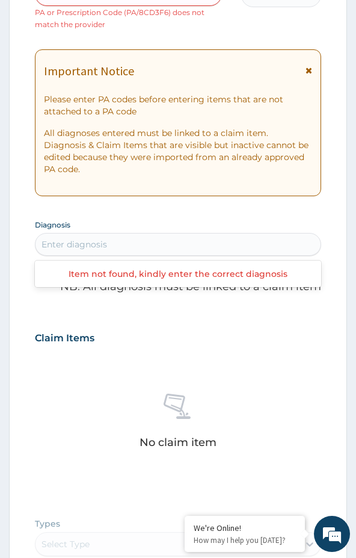
drag, startPoint x: 92, startPoint y: 246, endPoint x: 66, endPoint y: 244, distance: 26.0
click at [66, 244] on div "Enter diagnosis" at bounding box center [178, 244] width 285 height 19
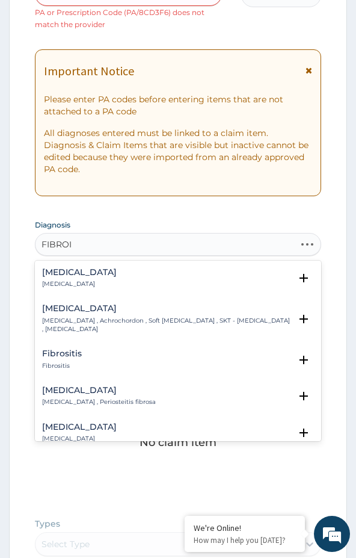
type input "FIBROID"
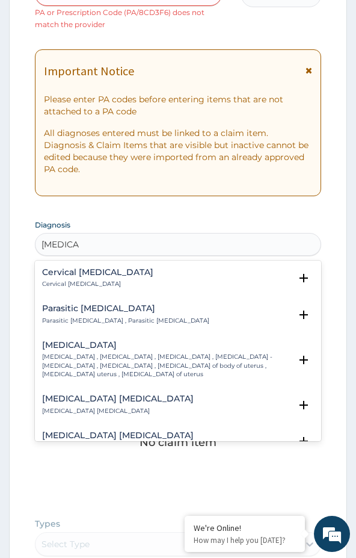
click at [96, 350] on div "Uterine leiomyoma Uterine leiomyoma , Uterine fibroid , Uterine fibroids , Uter…" at bounding box center [166, 360] width 249 height 38
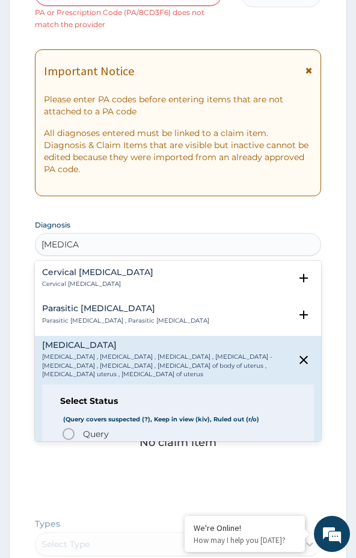
click at [89, 435] on span "Query" at bounding box center [96, 434] width 26 height 12
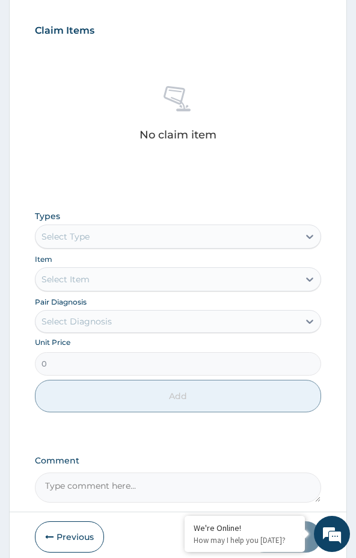
scroll to position [536, 0]
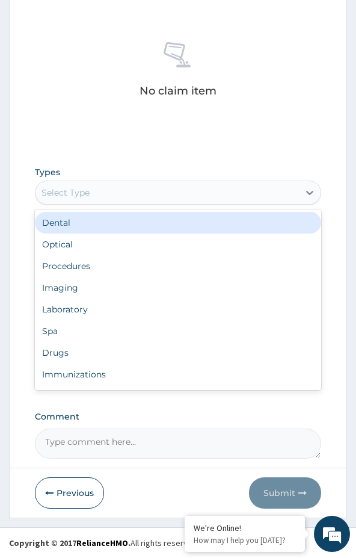
click at [86, 192] on div "Select Type" at bounding box center [66, 193] width 48 height 12
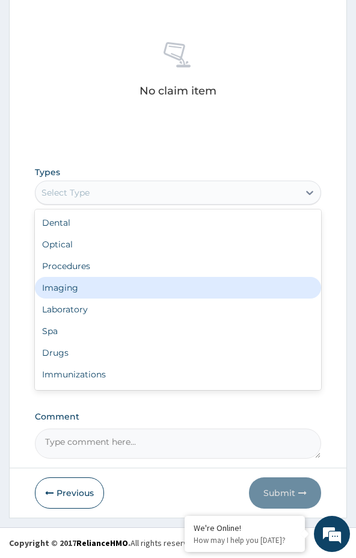
click at [77, 293] on div "Imaging" at bounding box center [178, 288] width 287 height 22
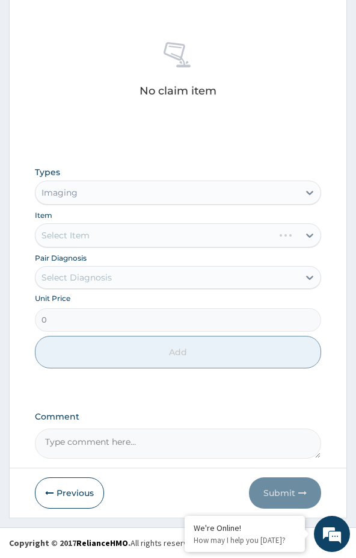
click at [79, 280] on div "Select Diagnosis" at bounding box center [77, 278] width 70 height 12
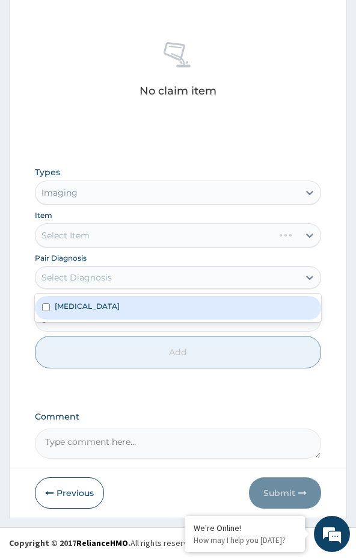
click at [81, 313] on div "Uterine leiomyoma" at bounding box center [178, 307] width 287 height 23
checkbox input "true"
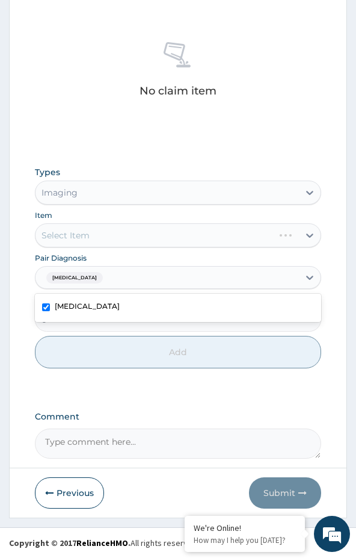
click at [98, 234] on div "Select Item" at bounding box center [178, 235] width 287 height 24
click at [98, 234] on div "Select Item" at bounding box center [168, 235] width 264 height 19
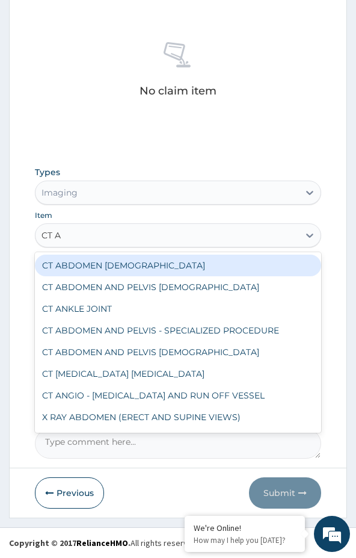
type input "CT ABD"
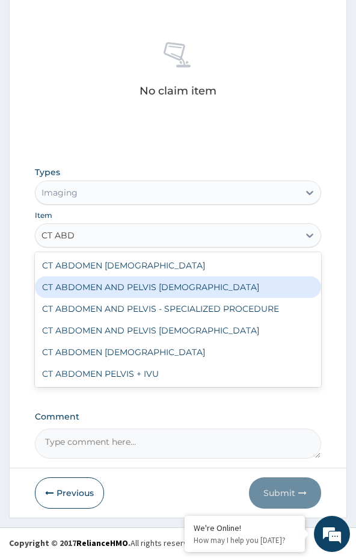
click at [111, 288] on div "CT ABDOMEN AND PELVIS FEMALE" at bounding box center [178, 287] width 287 height 22
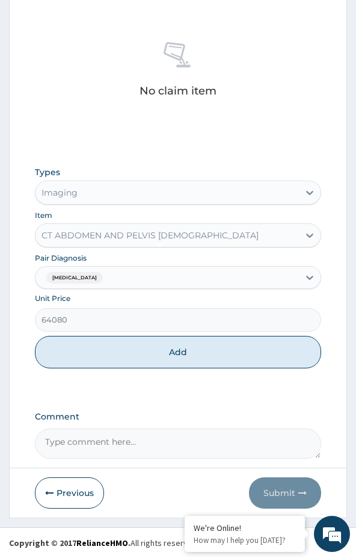
click at [23, 387] on form "Step 2 of 2 PA Code / Prescription Code Enter Code(Secondary Care Only) PA or P…" at bounding box center [178, 49] width 338 height 938
click at [159, 347] on button "Add" at bounding box center [178, 352] width 287 height 33
type input "0"
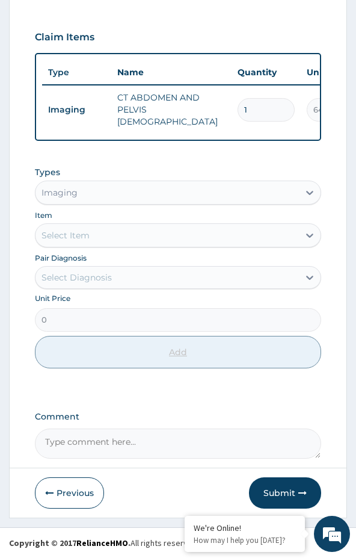
scroll to position [488, 0]
click at [282, 495] on button "Submit" at bounding box center [285, 492] width 72 height 31
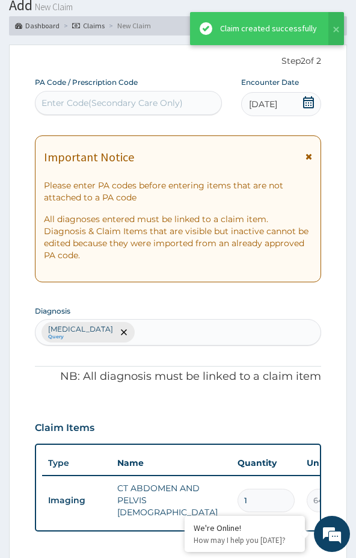
scroll to position [465, 0]
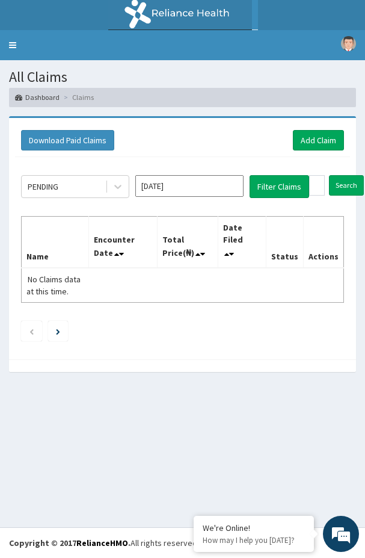
click at [70, 401] on div "All Claims Dashboard Claims Download Paid Claims Add Claim × Note you can only …" at bounding box center [182, 293] width 365 height 467
drag, startPoint x: 123, startPoint y: 137, endPoint x: 140, endPoint y: 132, distance: 16.8
click at [123, 137] on div "Download Paid Claims Add Claim" at bounding box center [182, 140] width 323 height 20
click at [319, 132] on link "Add Claim" at bounding box center [318, 140] width 51 height 20
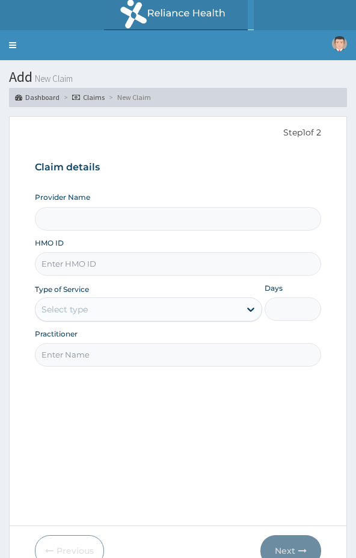
type input "Clinix Healthcare"
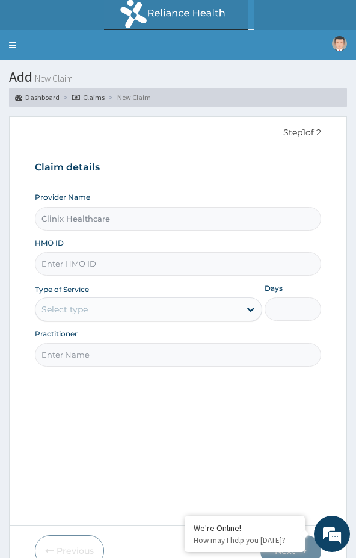
click at [72, 421] on div "Step 1 of 2 Claim details Provider Name Clinix Healthcare HMO ID Type of Servic…" at bounding box center [178, 321] width 287 height 391
click at [101, 253] on input "HMO ID" at bounding box center [178, 263] width 287 height 23
paste input "SLB/10623/A"
type input "SLB/10623/A"
click at [93, 305] on div "Select type" at bounding box center [138, 309] width 205 height 19
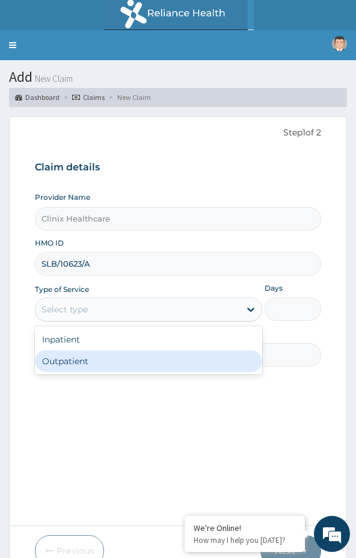
click at [87, 362] on div "Outpatient" at bounding box center [149, 361] width 228 height 22
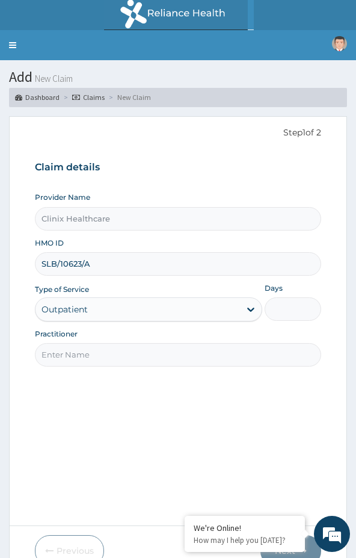
type input "1"
click at [145, 360] on input "Practitioner" at bounding box center [178, 354] width 287 height 23
paste input "RELIANCE"
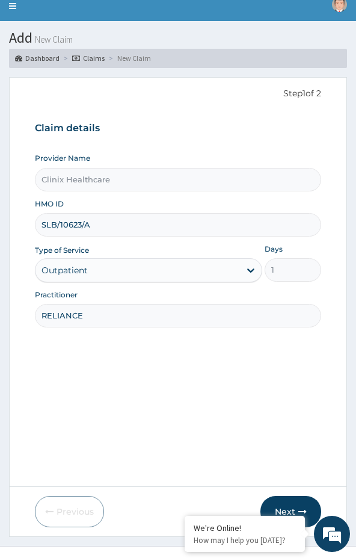
scroll to position [58, 0]
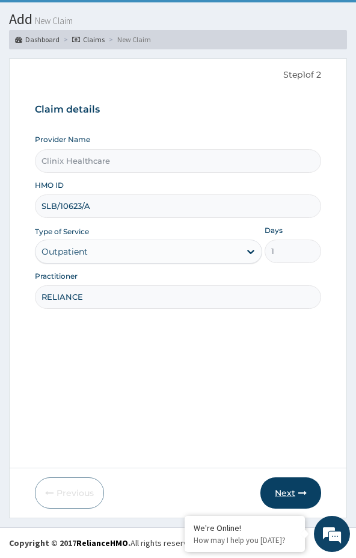
type input "RELIANCE"
drag, startPoint x: 287, startPoint y: 482, endPoint x: 359, endPoint y: 476, distance: 71.9
click at [291, 482] on button "Next" at bounding box center [291, 492] width 61 height 31
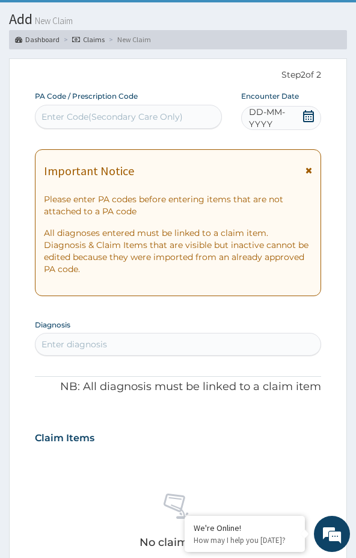
click at [86, 119] on div "Enter Code(Secondary Care Only)" at bounding box center [112, 117] width 141 height 12
paste input "P4/4A8060"
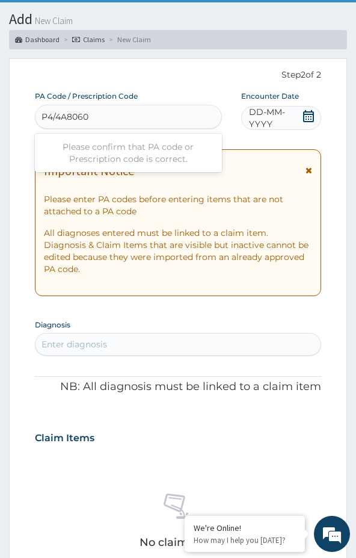
type input "P4/4A8060"
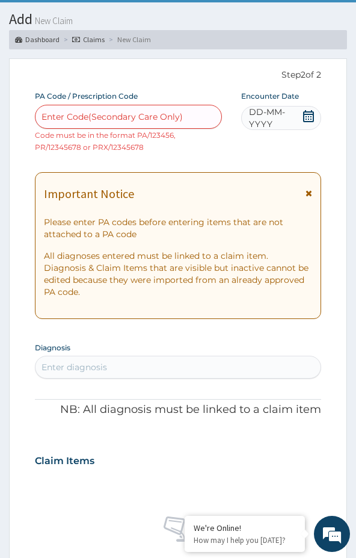
click at [173, 82] on div "Step 2 of 2 PA Code / Prescription Code Enter Code(Secondary Care Only) Code mu…" at bounding box center [178, 501] width 287 height 865
click at [152, 113] on div "Enter Code(Secondary Care Only)" at bounding box center [112, 117] width 141 height 12
paste input "P4/4A8060"
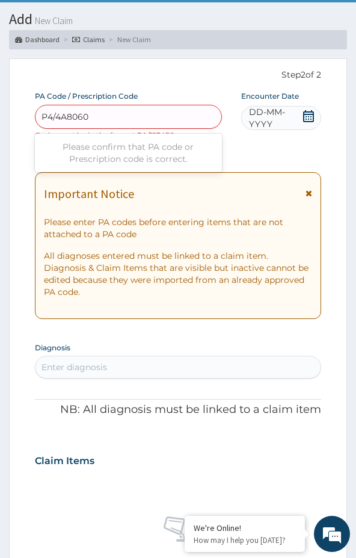
click at [52, 118] on input "P4/4A8060" at bounding box center [66, 117] width 48 height 12
type input "PA/4A8060"
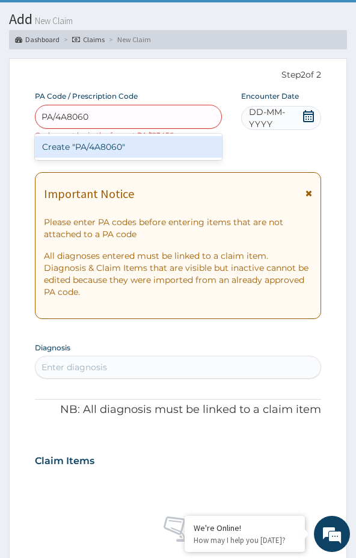
click at [96, 144] on div "Create "PA/4A8060"" at bounding box center [128, 147] width 187 height 22
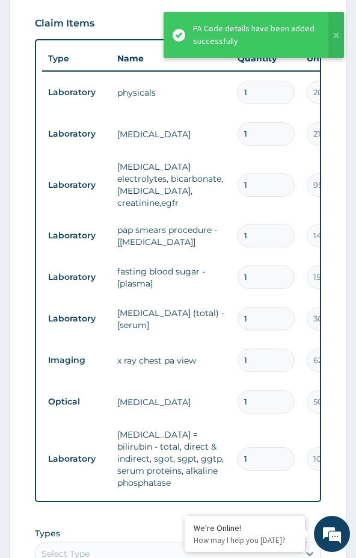
scroll to position [464, 0]
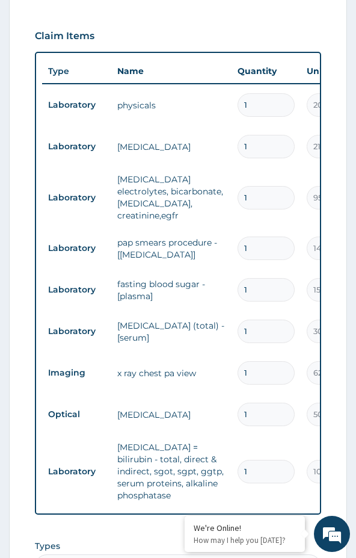
click at [181, 314] on td "[MEDICAL_DATA] (total) - [serum]" at bounding box center [171, 332] width 120 height 36
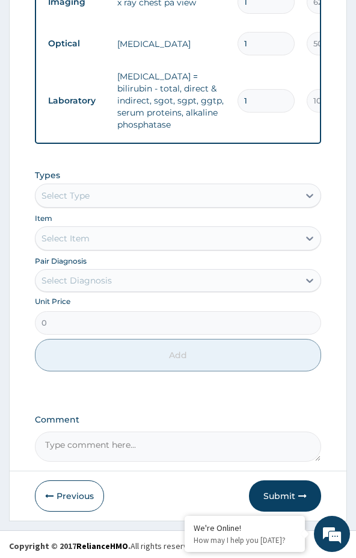
click at [276, 502] on button "Submit" at bounding box center [285, 495] width 72 height 31
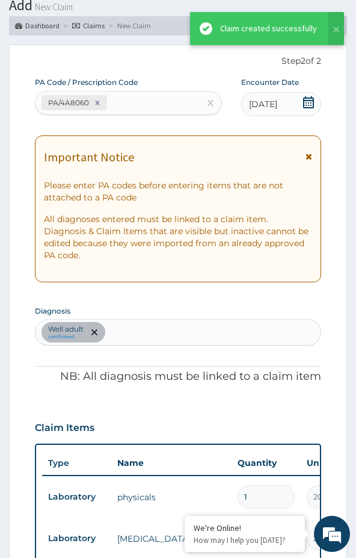
scroll to position [835, 0]
